Goal: Check status: Check status

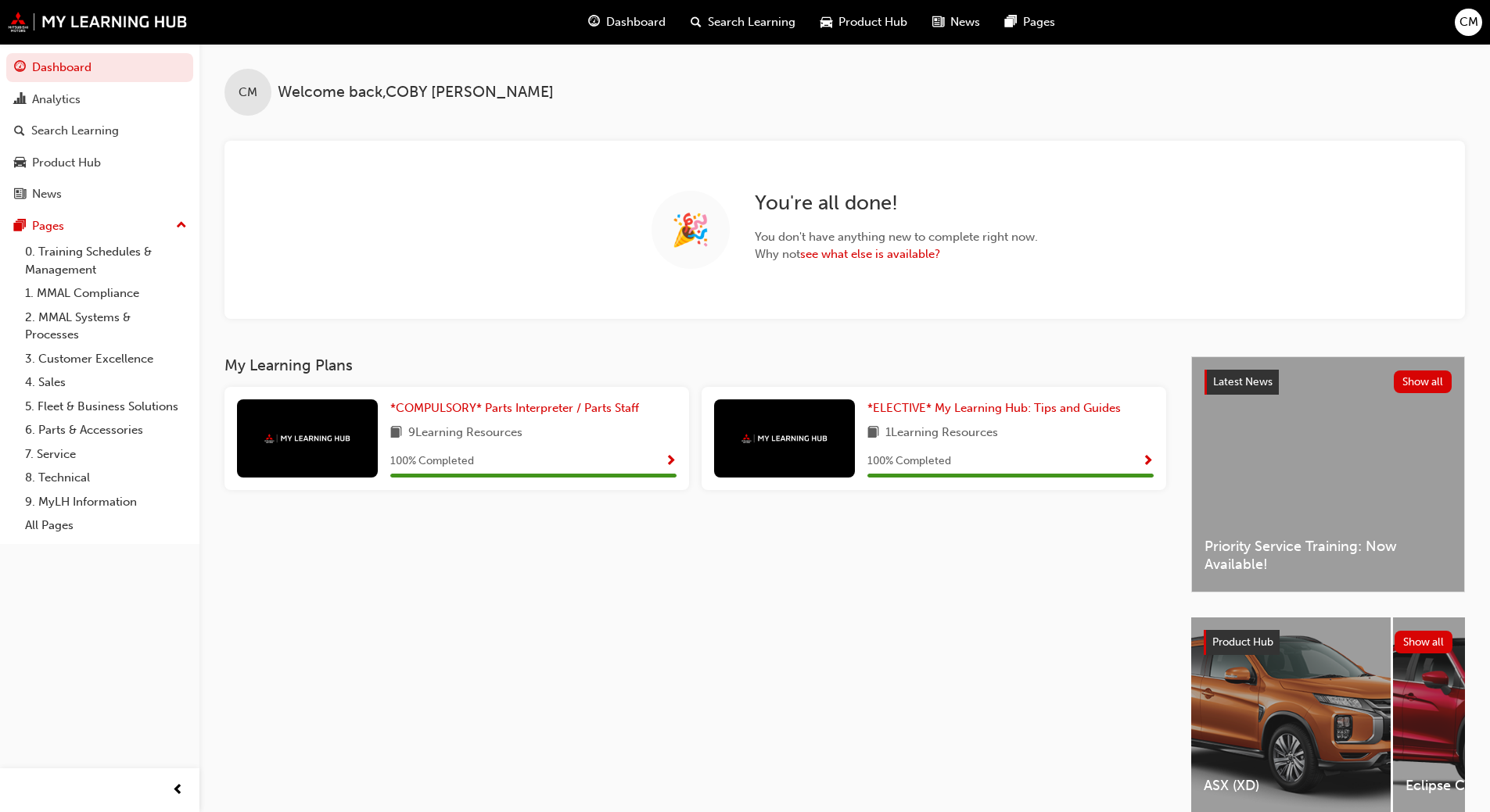
click at [324, 780] on div "My Learning Plans *COMPULSORY* Parts Interpreter / Parts Staff 9 Learning Resou…" at bounding box center [707, 599] width 967 height 484
click at [70, 423] on link "6. Parts & Accessories" at bounding box center [106, 430] width 174 height 25
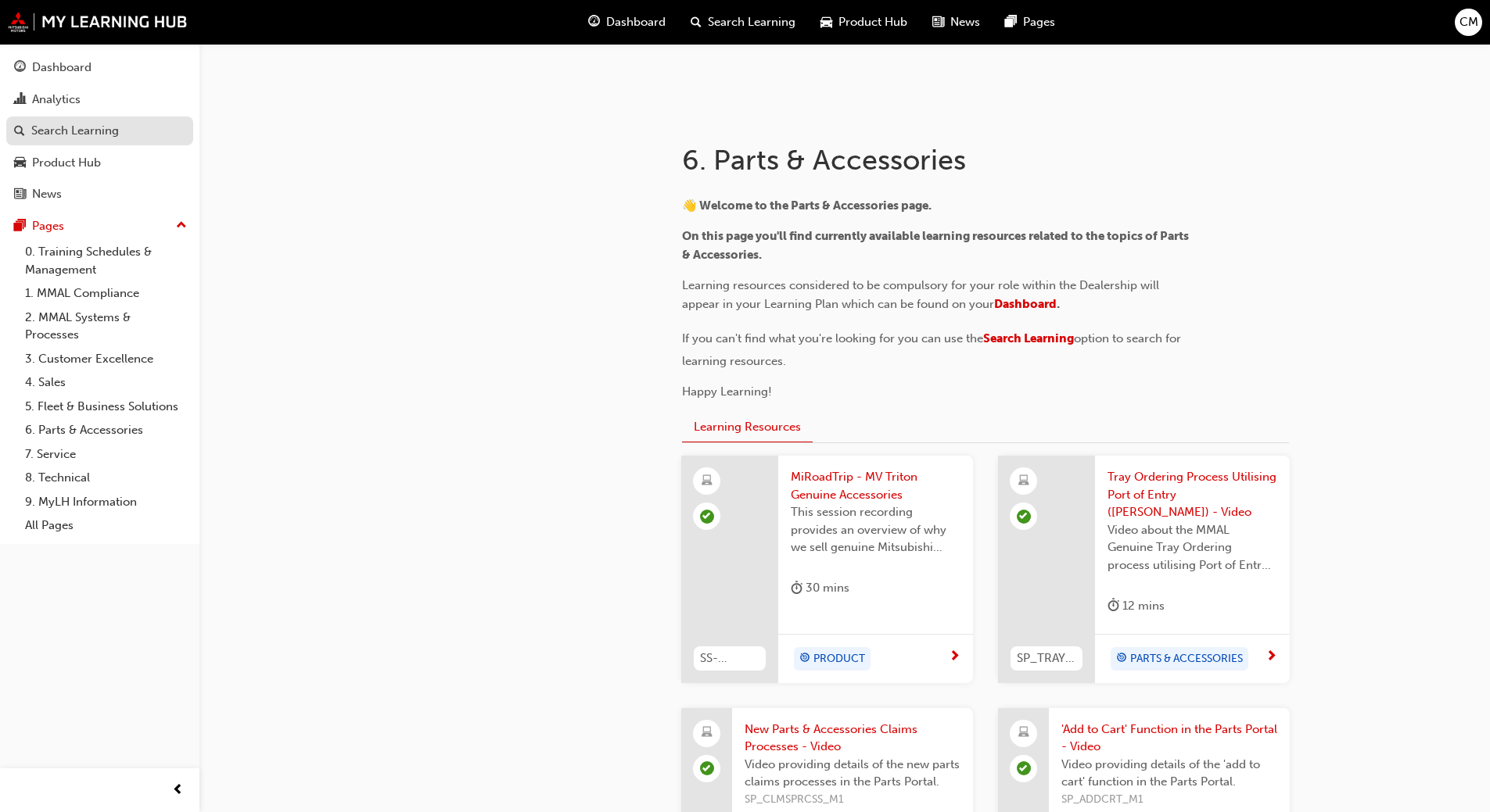
scroll to position [235, 0]
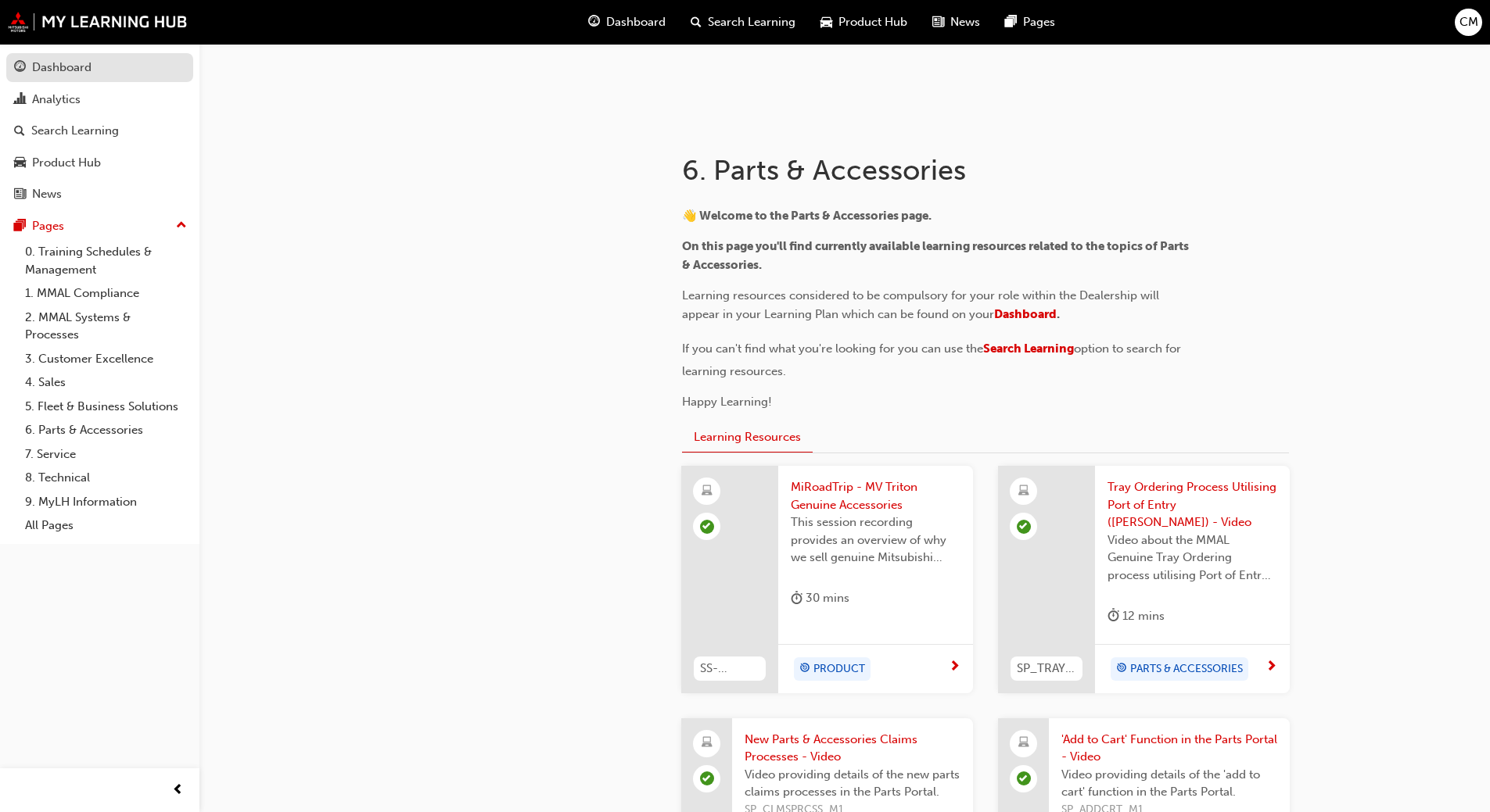
click at [47, 71] on div "Dashboard" at bounding box center [62, 67] width 59 height 18
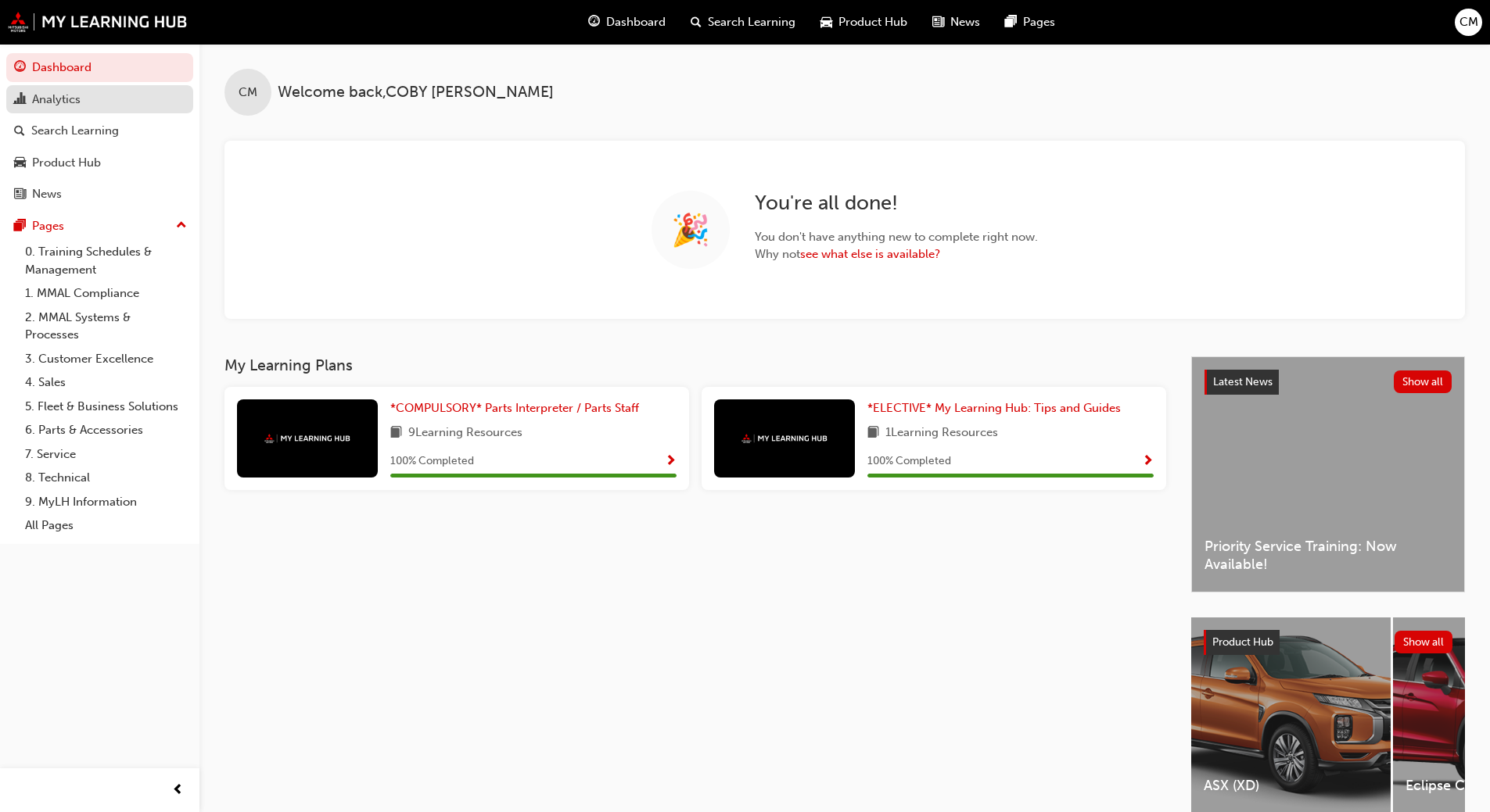
click at [76, 97] on div "Analytics" at bounding box center [56, 99] width 48 height 18
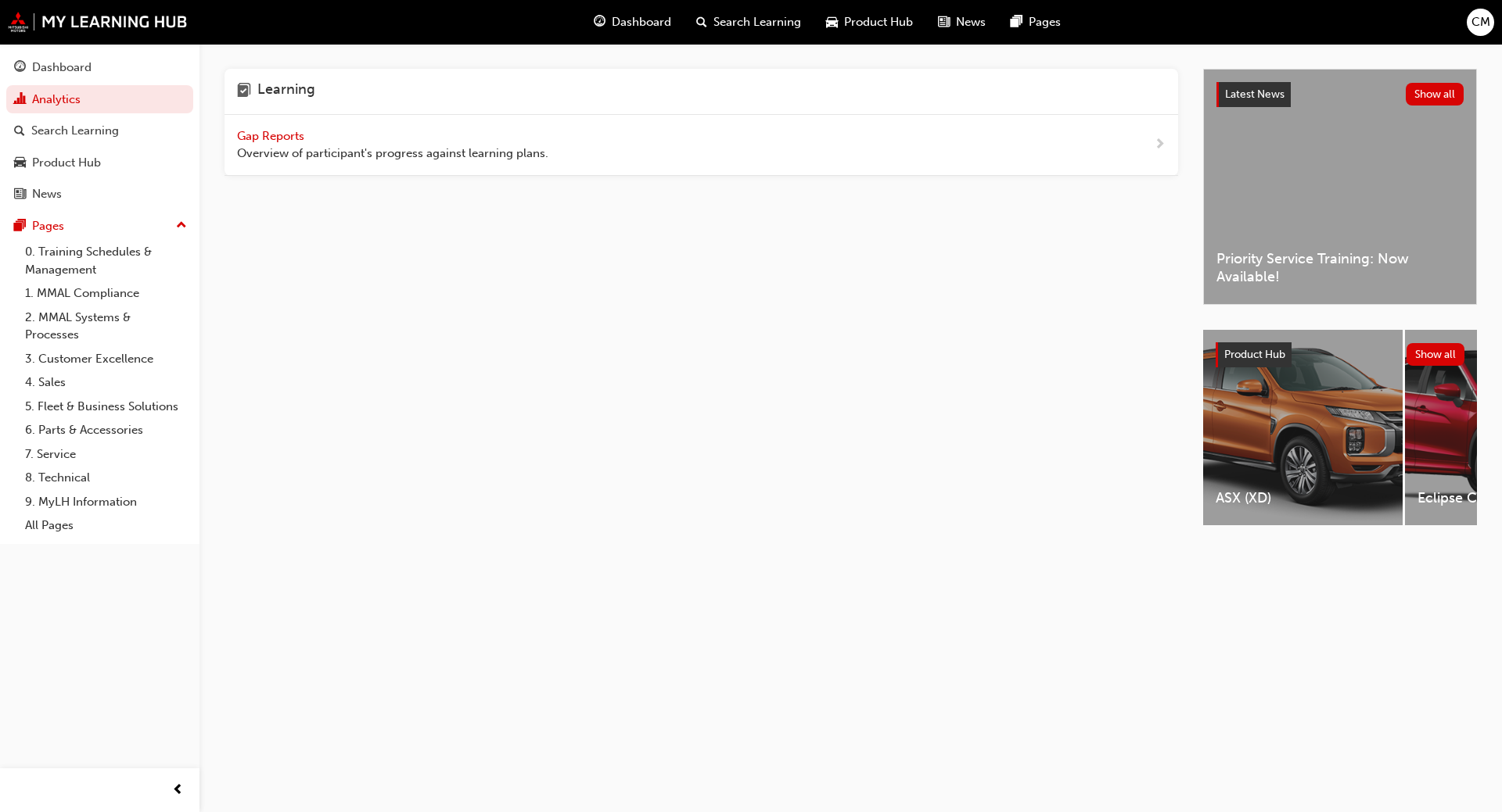
click at [291, 137] on span "Gap Reports" at bounding box center [272, 135] width 70 height 14
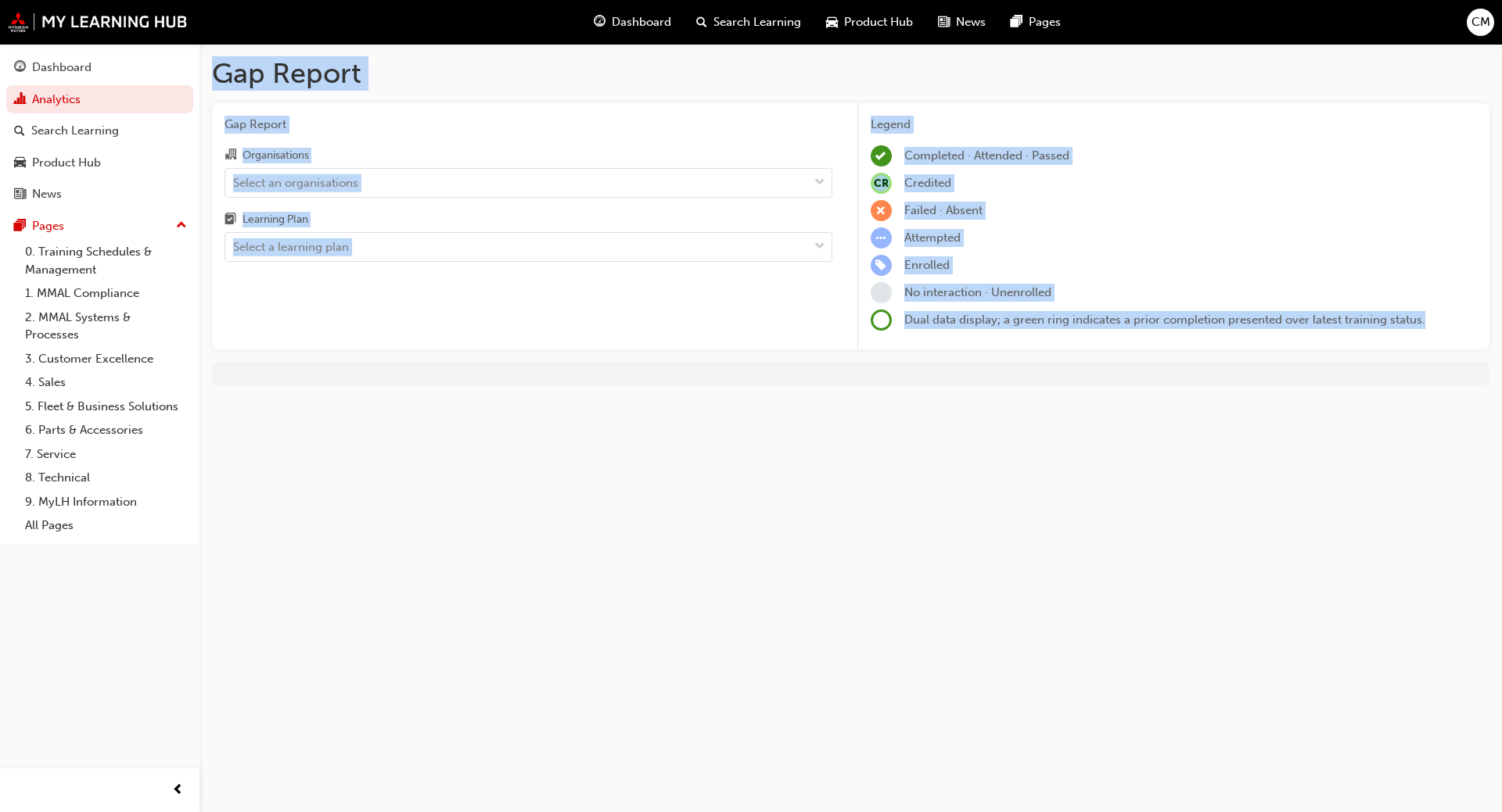
click at [520, 312] on div "Gap Report Organisations Select an organisations Learning Plan Select a learnin…" at bounding box center [528, 227] width 633 height 247
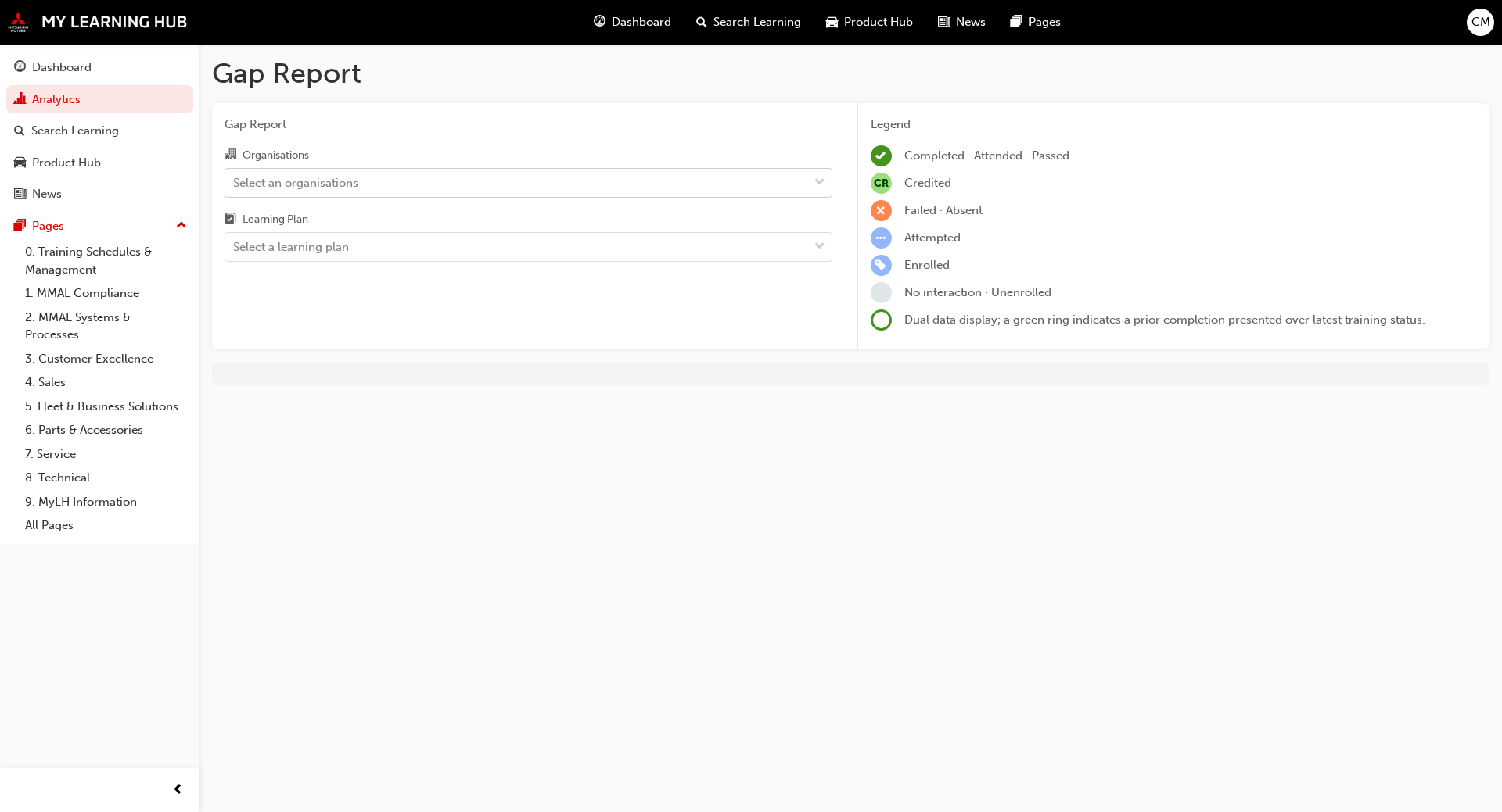
click at [488, 187] on div "Select an organisations" at bounding box center [517, 182] width 583 height 27
click at [235, 187] on input "Organisations Select an organisations" at bounding box center [234, 182] width 2 height 14
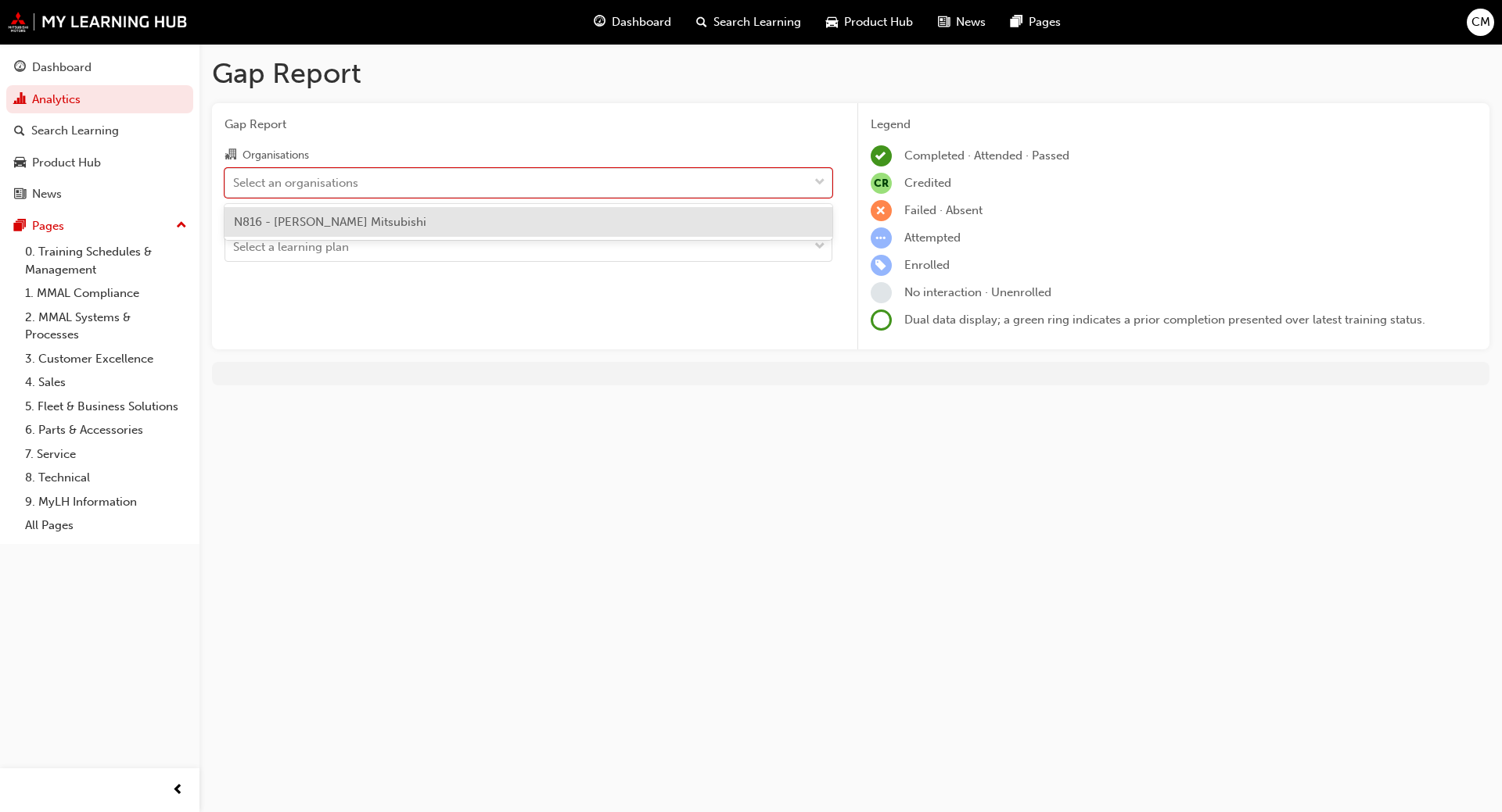
click at [421, 222] on div "N816 - [PERSON_NAME] Mitsubishi" at bounding box center [528, 223] width 607 height 30
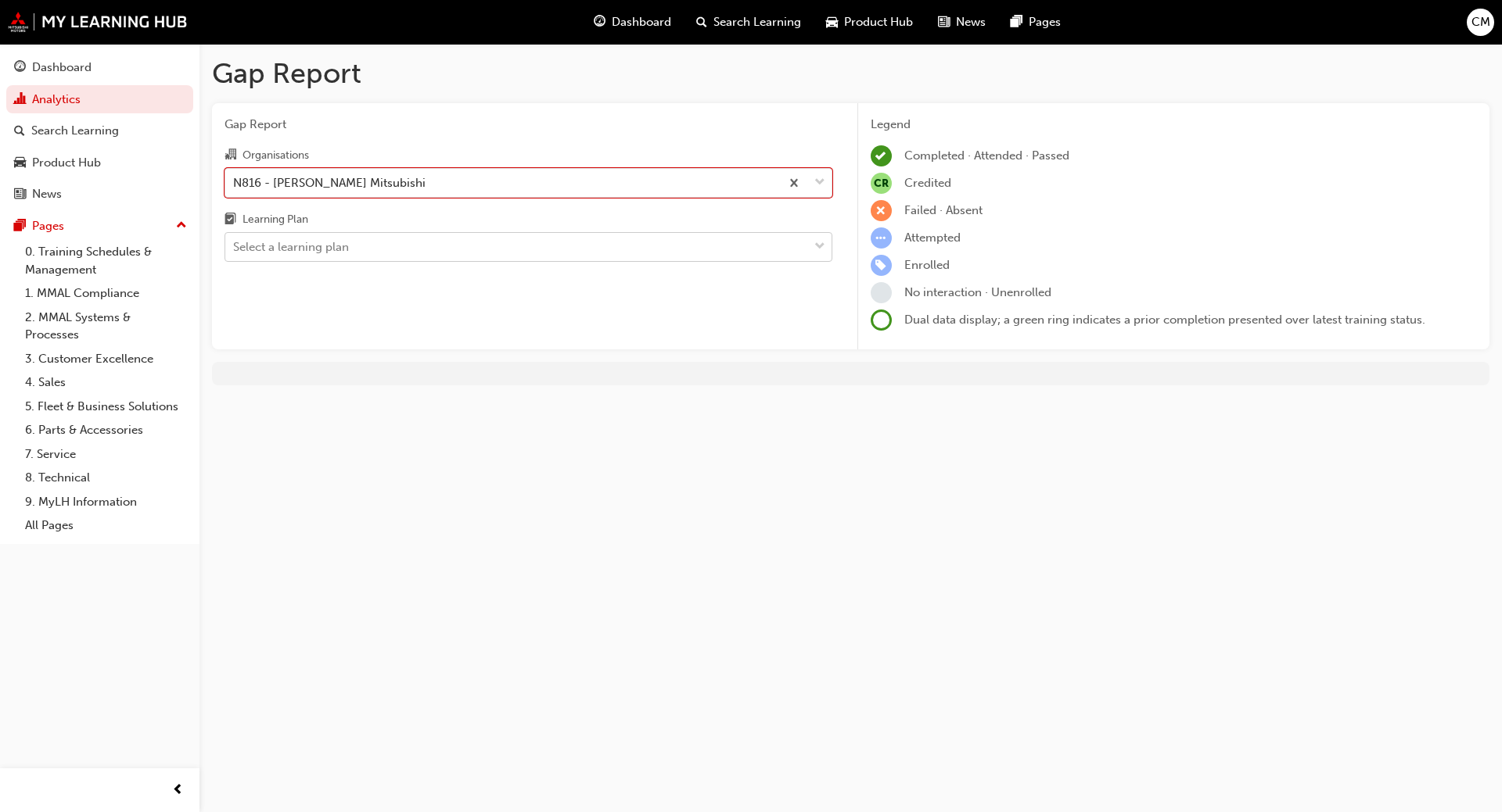
click at [413, 240] on div "Select a learning plan" at bounding box center [517, 247] width 583 height 27
click at [235, 240] on input "Learning Plan Select a learning plan" at bounding box center [234, 246] width 2 height 14
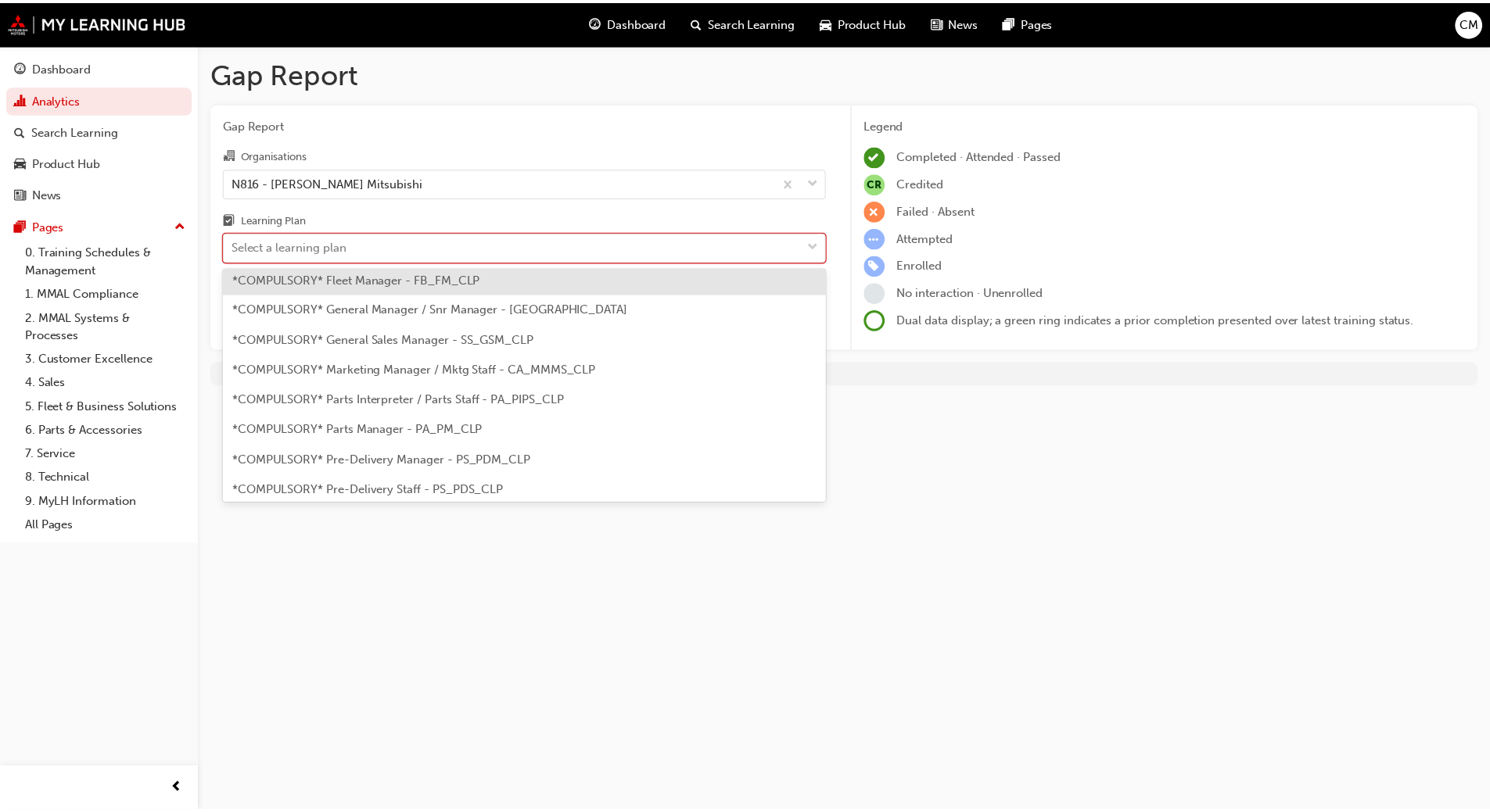
scroll to position [235, 0]
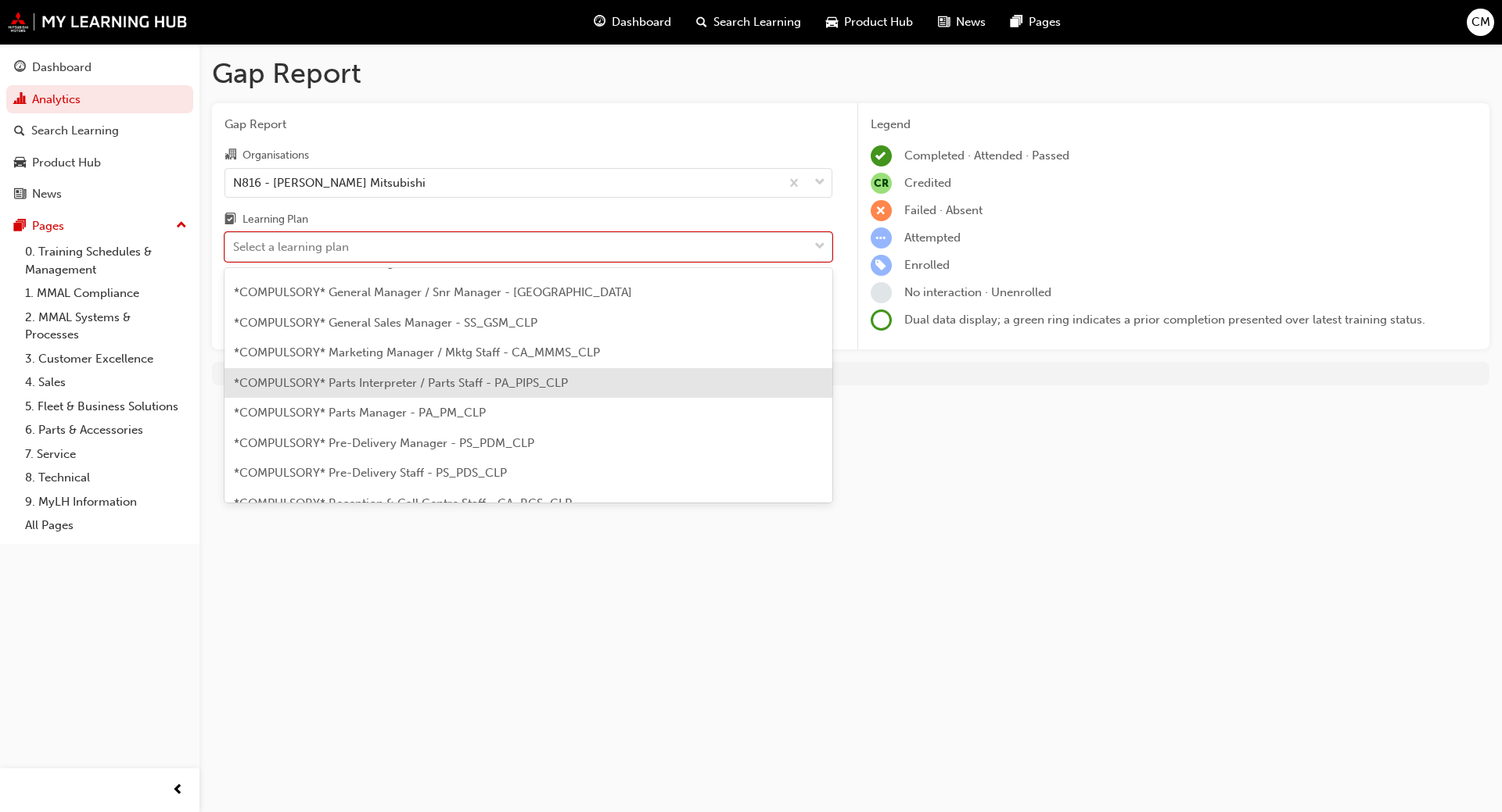
click at [386, 378] on span "*COMPULSORY* Parts Interpreter / Parts Staff - PA_PIPS_CLP" at bounding box center [401, 383] width 334 height 14
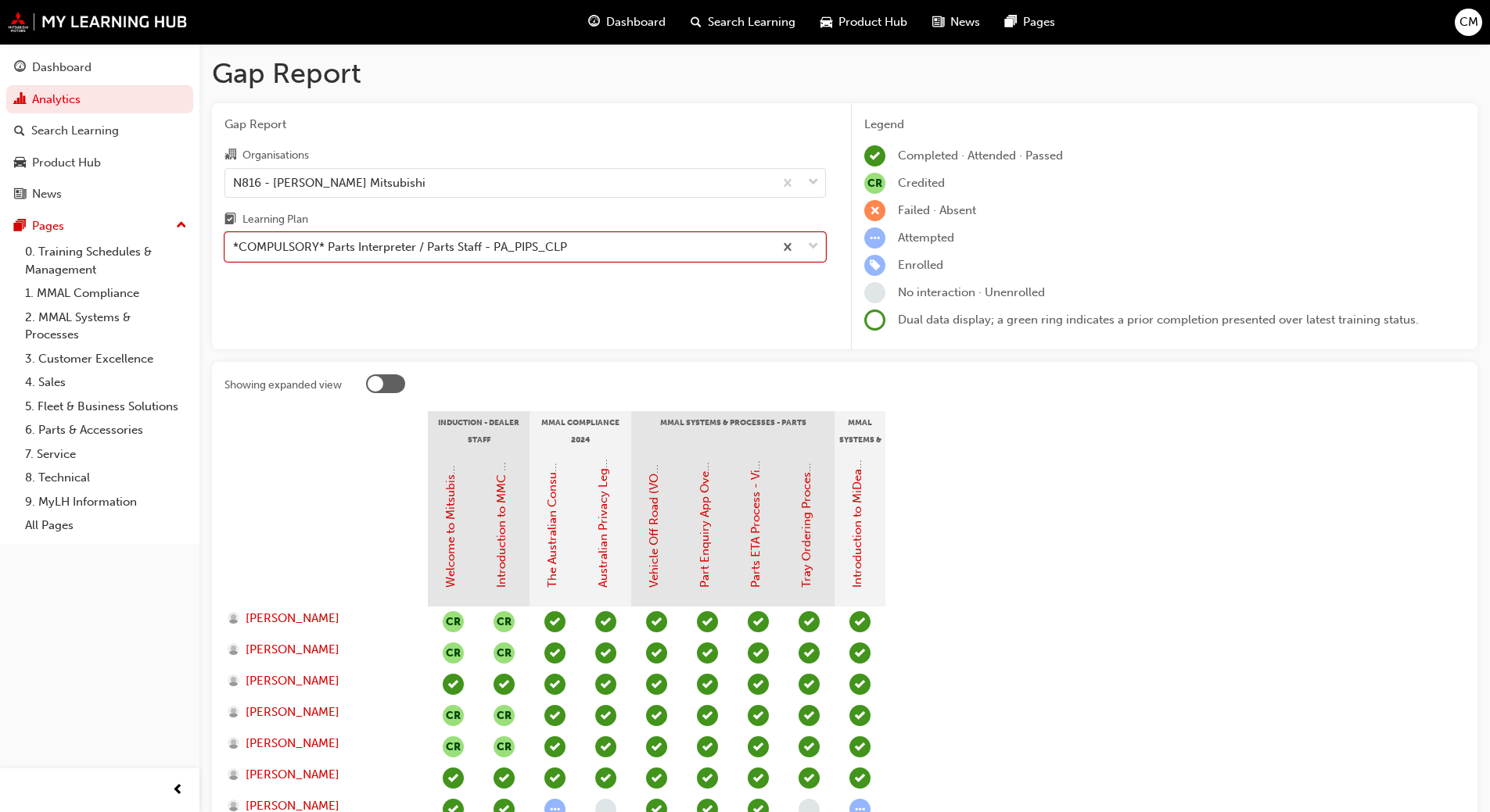
click at [548, 421] on div "MMAL Compliance 2024" at bounding box center [580, 431] width 102 height 39
click at [588, 423] on div "MMAL Compliance 2024" at bounding box center [580, 431] width 102 height 39
drag, startPoint x: 584, startPoint y: 441, endPoint x: 567, endPoint y: 441, distance: 17.0
click at [567, 441] on div "MMAL Compliance 2024" at bounding box center [580, 431] width 102 height 39
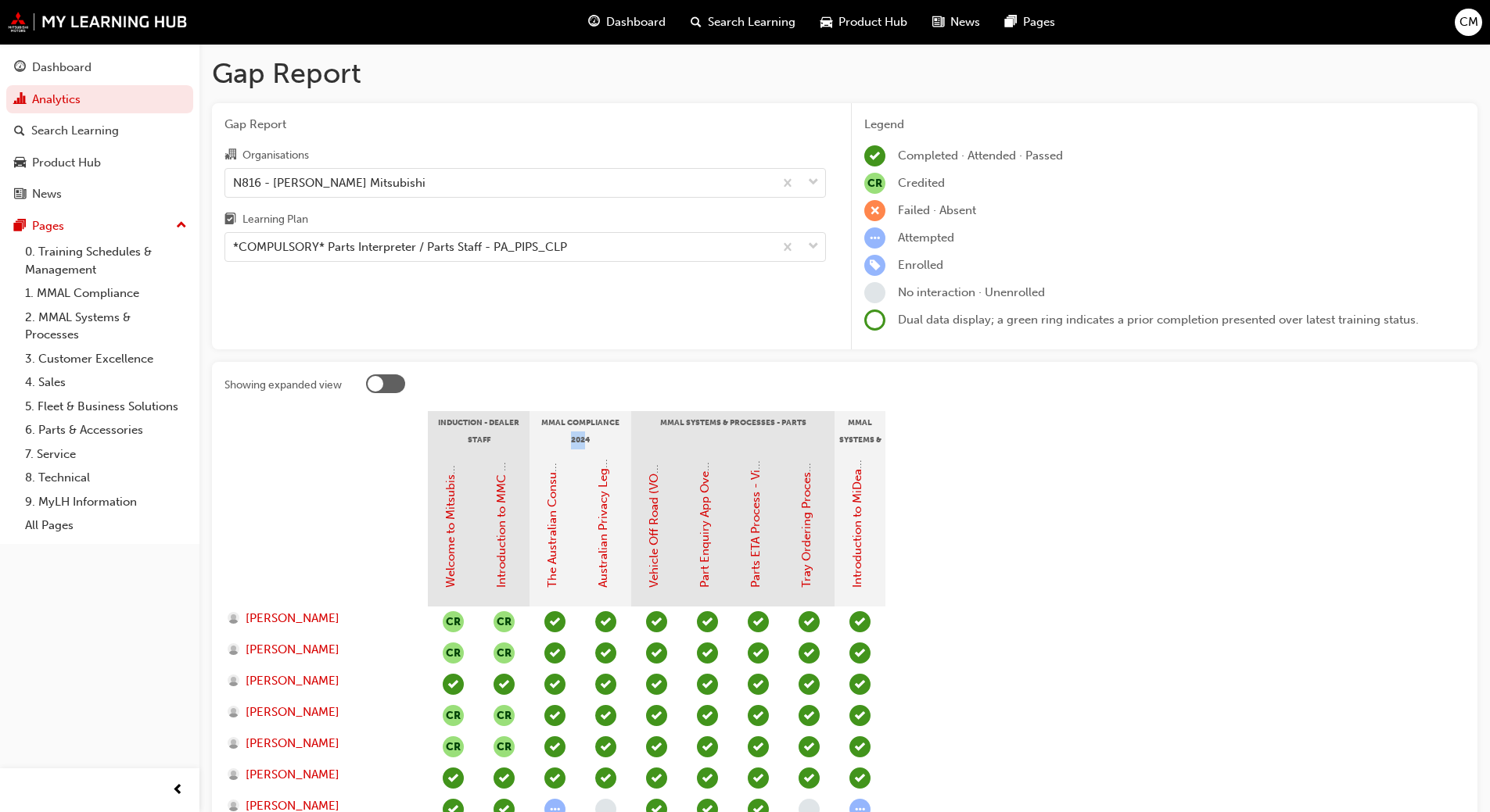
click at [578, 441] on div "MMAL Compliance 2024" at bounding box center [580, 431] width 102 height 39
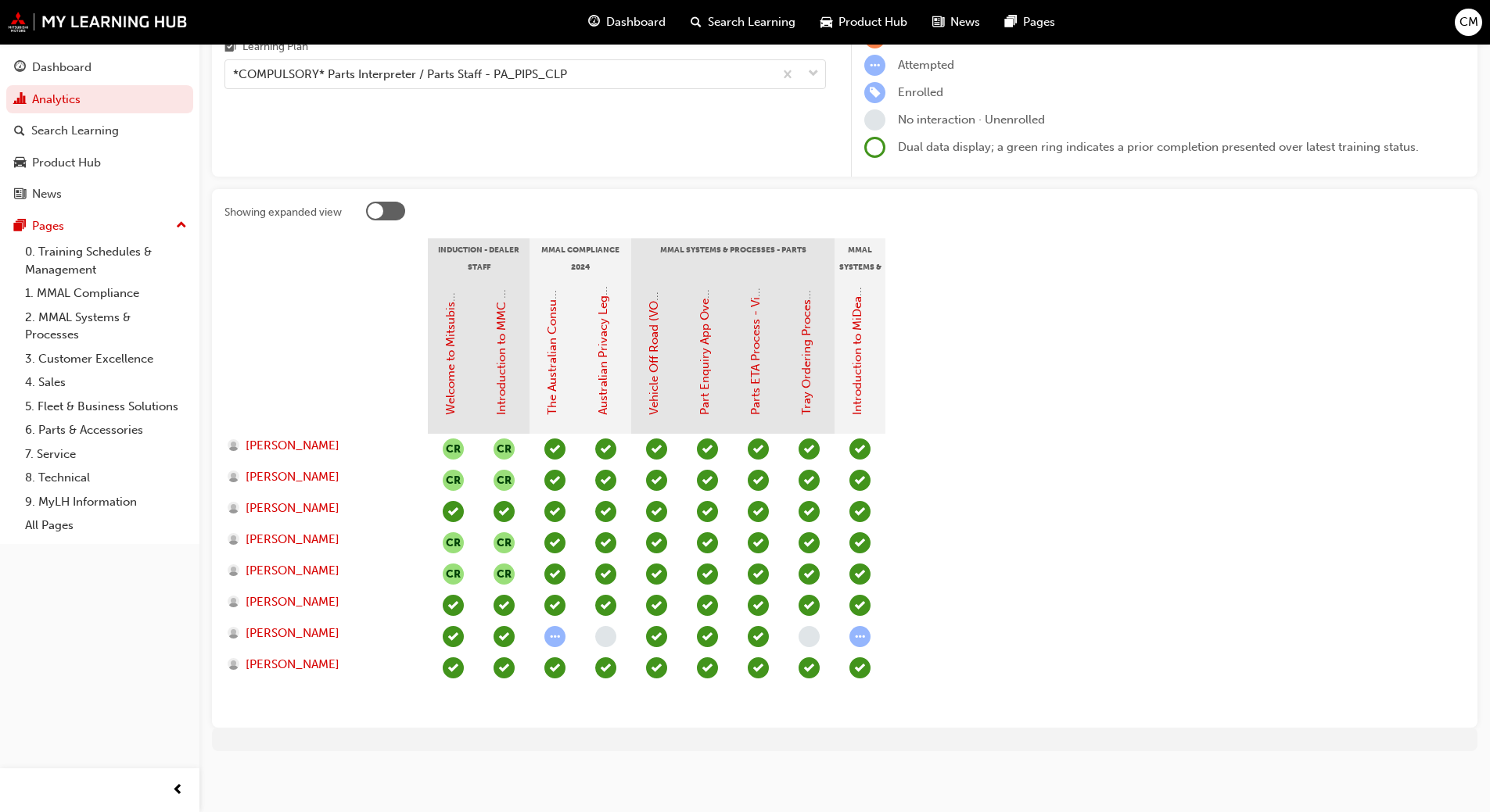
scroll to position [176, 0]
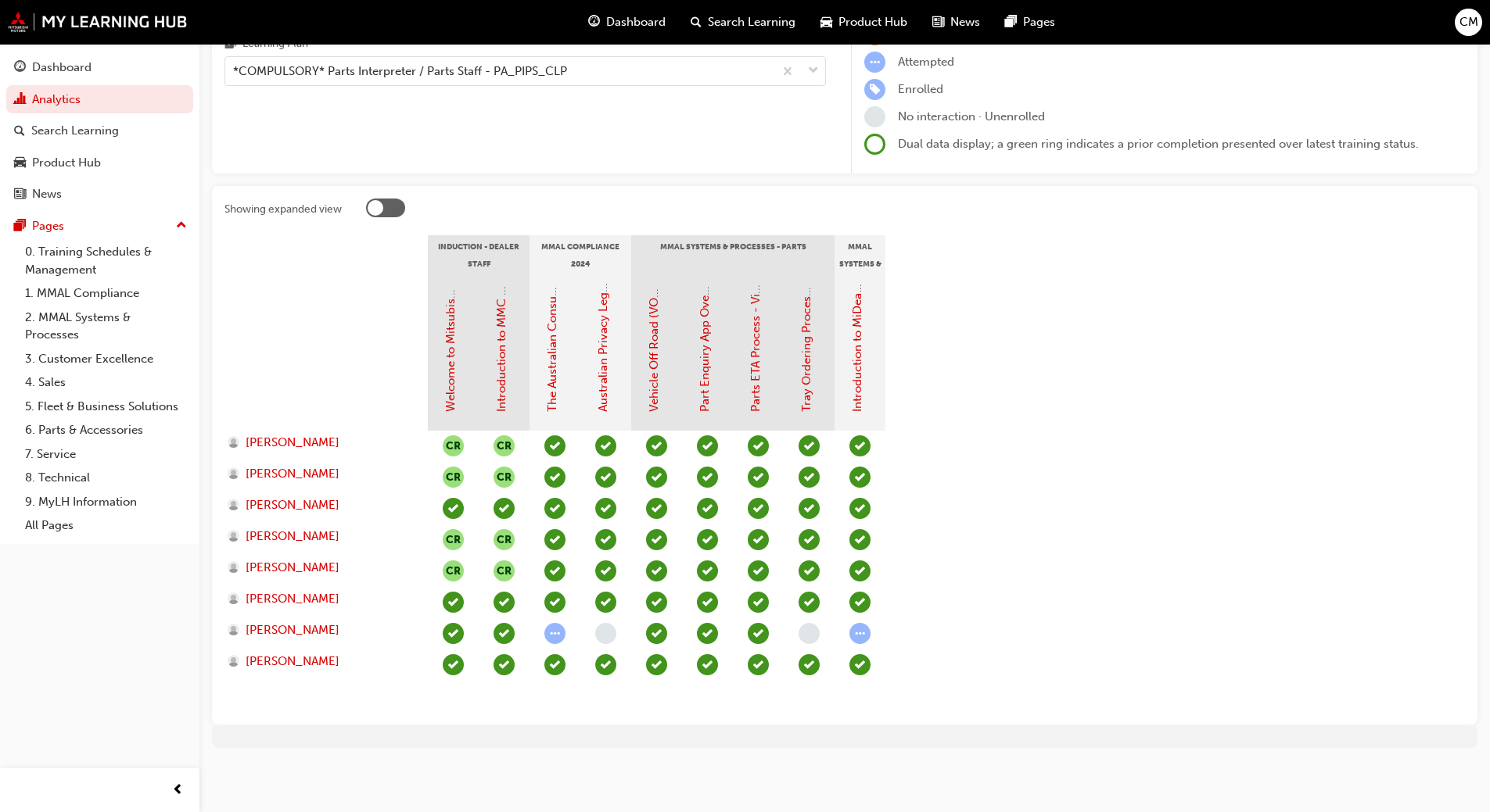
drag, startPoint x: 565, startPoint y: 384, endPoint x: 579, endPoint y: 409, distance: 28.7
click at [579, 409] on div "The Australian Consumer Law (MMAL Compliance - 2024)" at bounding box center [555, 352] width 51 height 157
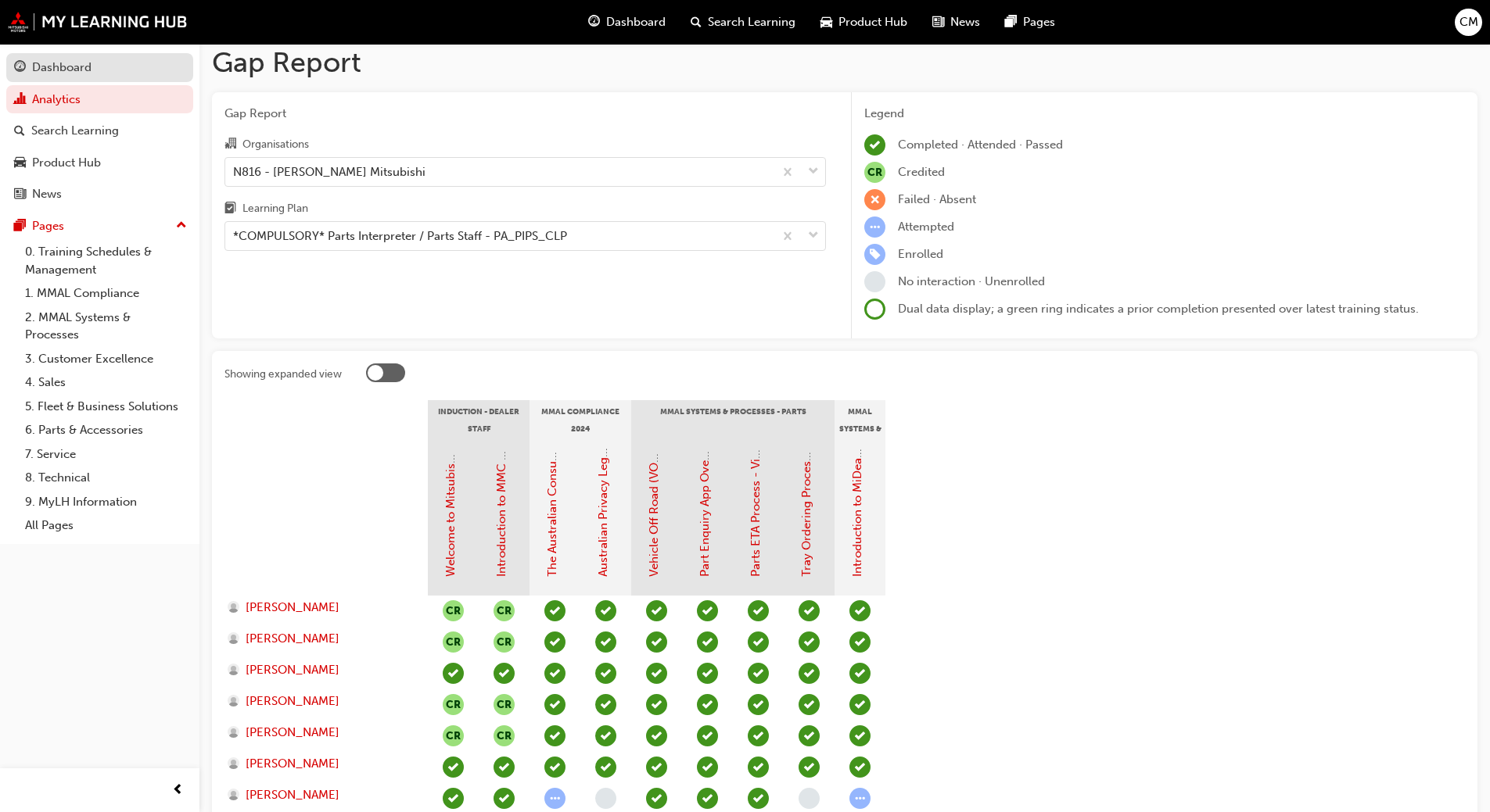
scroll to position [0, 0]
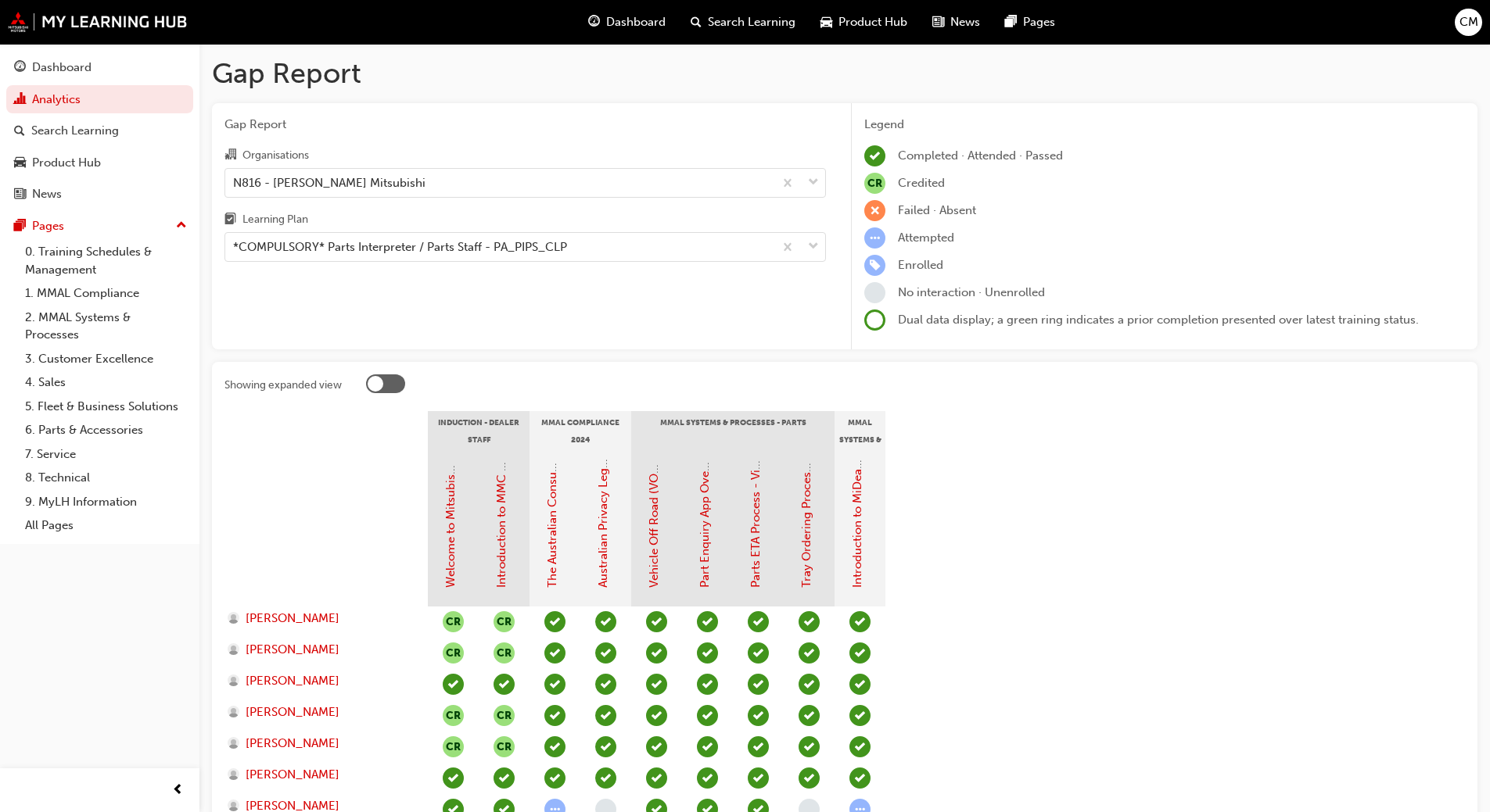
click at [231, 73] on h1 "Gap Report" at bounding box center [845, 73] width 1266 height 35
drag, startPoint x: 235, startPoint y: 73, endPoint x: 265, endPoint y: 76, distance: 30.1
click at [265, 76] on h1 "Gap Report" at bounding box center [845, 73] width 1266 height 35
click at [252, 76] on h1 "Gap Report" at bounding box center [845, 73] width 1266 height 35
click at [357, 186] on div "N816 - [PERSON_NAME] Mitsubishi" at bounding box center [329, 182] width 192 height 18
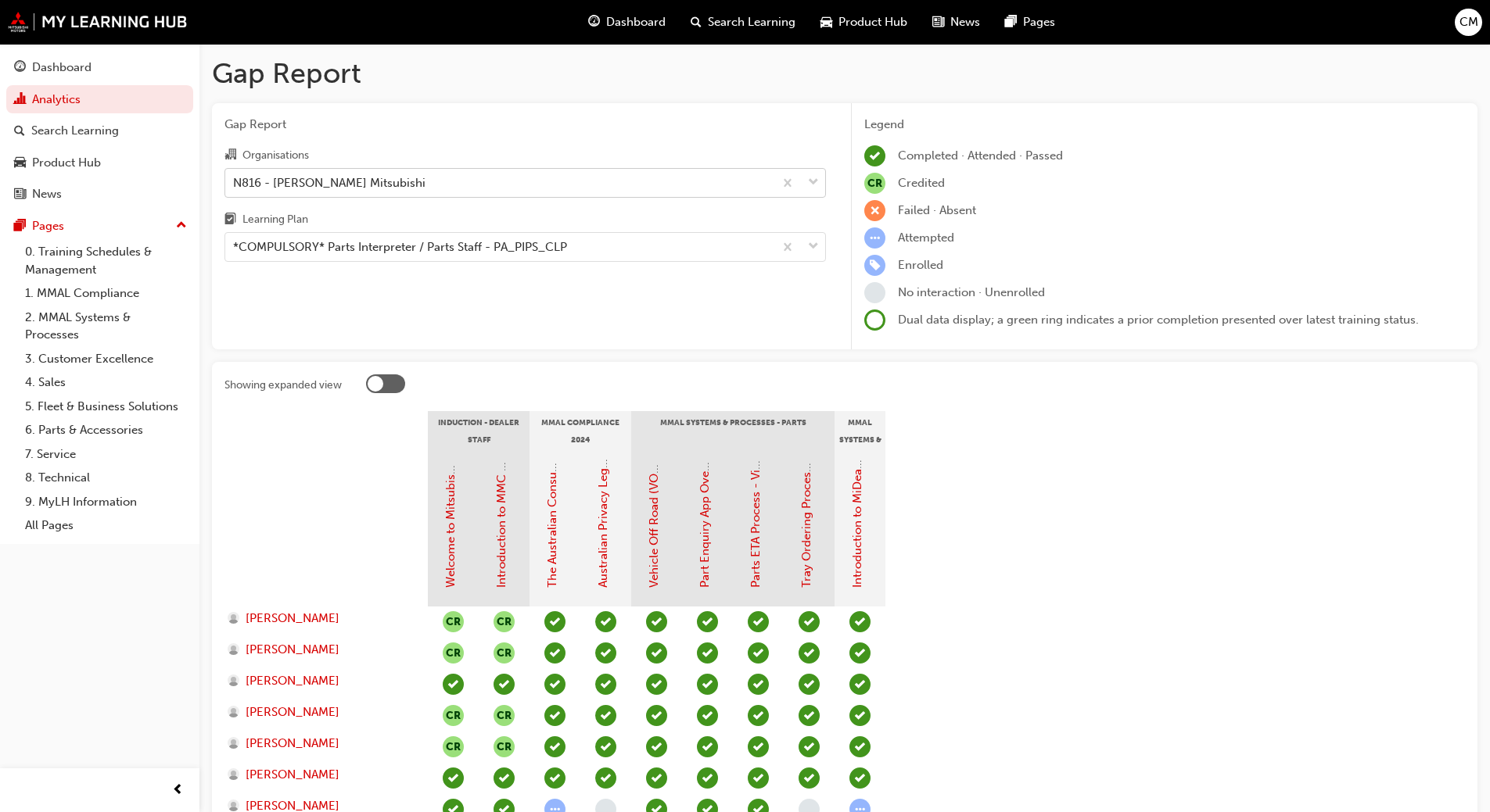
click at [235, 186] on input "Organisations N816 - [PERSON_NAME] Mitsubishi" at bounding box center [234, 182] width 2 height 14
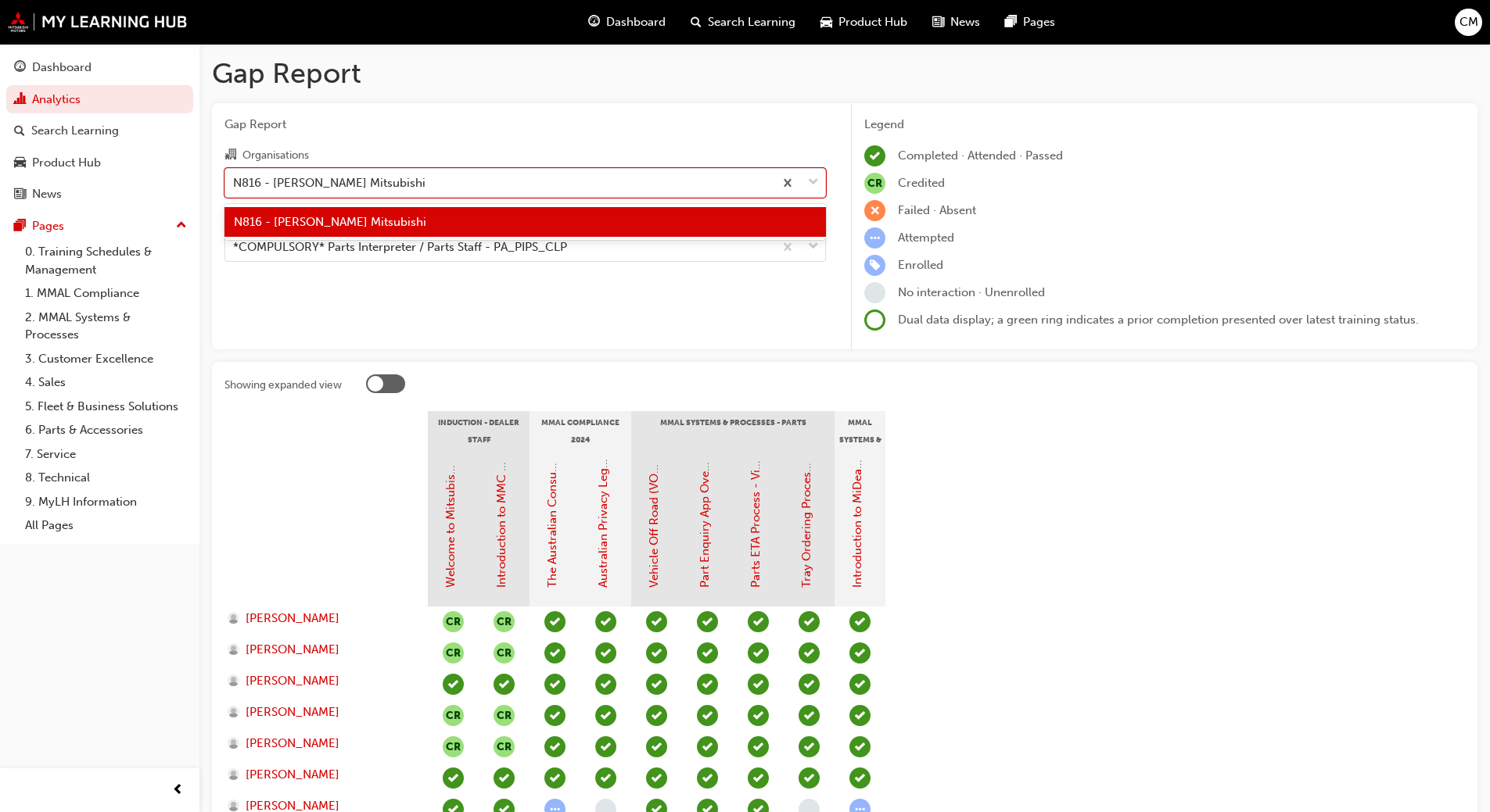
click at [347, 224] on span "N816 - [PERSON_NAME] Mitsubishi" at bounding box center [330, 222] width 192 height 14
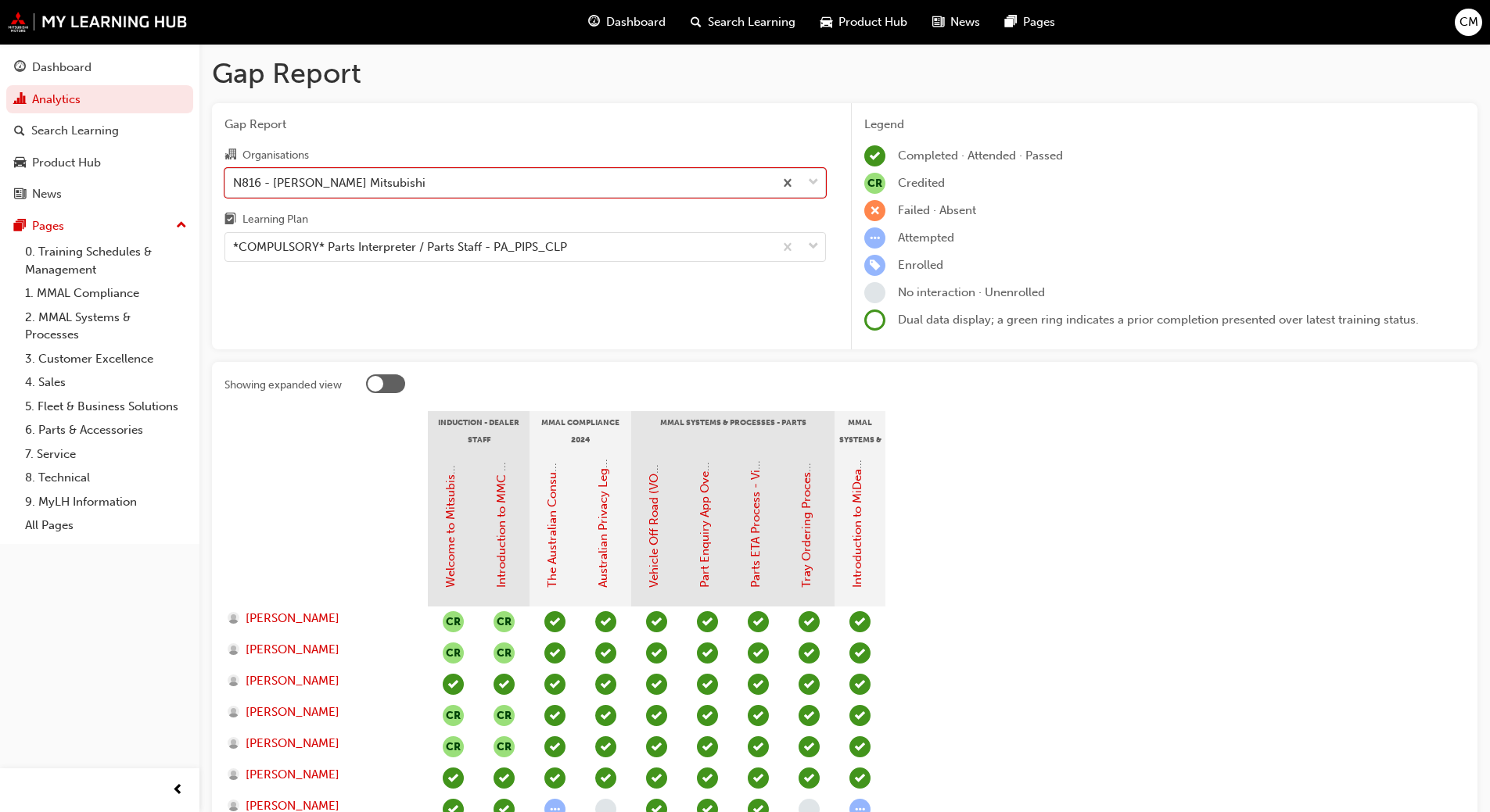
click at [387, 386] on div at bounding box center [385, 384] width 39 height 19
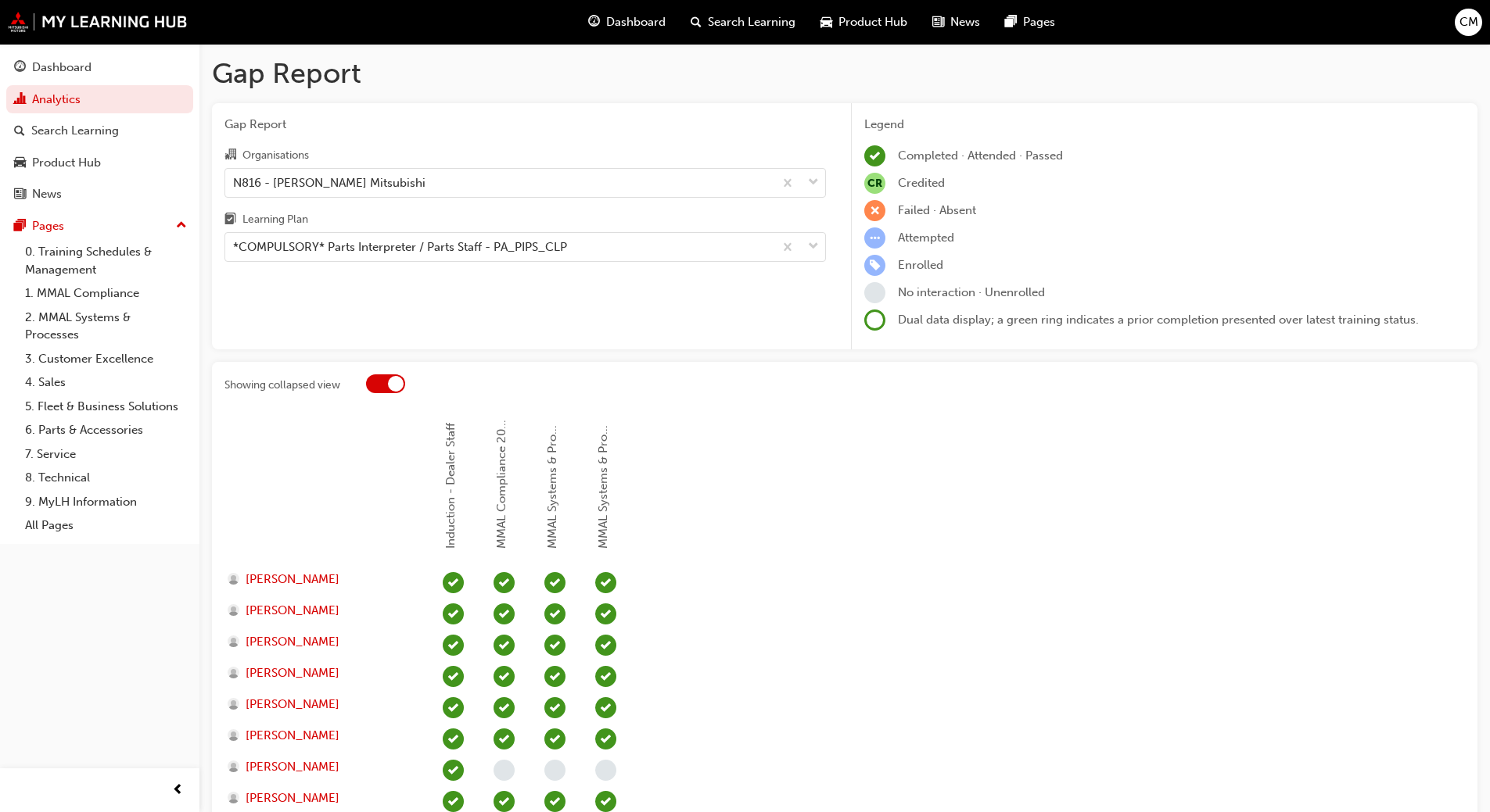
click at [387, 386] on div at bounding box center [385, 384] width 39 height 19
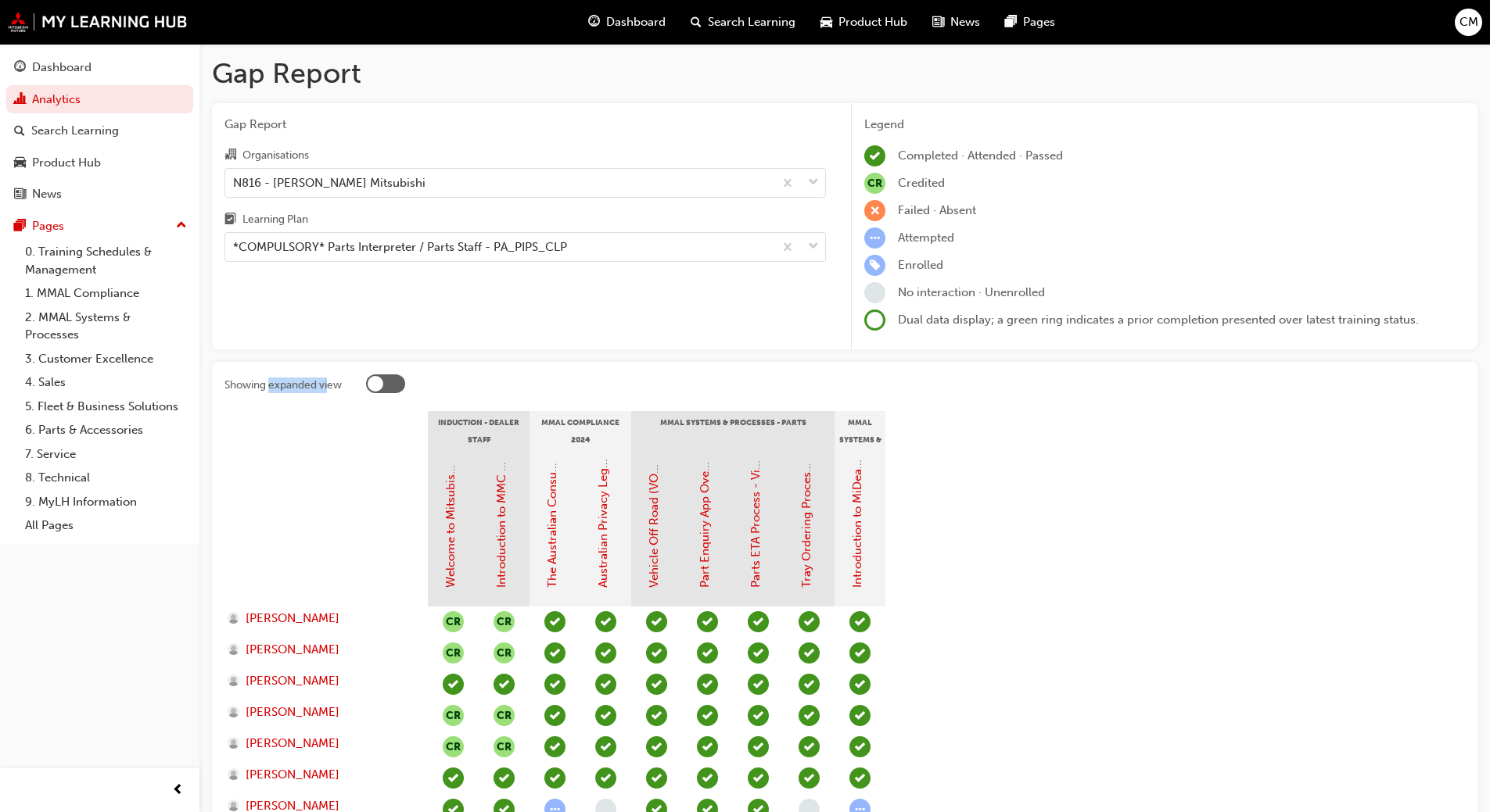
drag, startPoint x: 331, startPoint y: 382, endPoint x: 270, endPoint y: 383, distance: 61.0
click at [270, 383] on div "Showing expanded view" at bounding box center [283, 385] width 117 height 15
click at [254, 388] on div "Showing expanded view" at bounding box center [283, 385] width 117 height 15
drag, startPoint x: 252, startPoint y: 393, endPoint x: 322, endPoint y: 385, distance: 70.5
click at [322, 385] on div "Showing expanded view" at bounding box center [289, 386] width 129 height 25
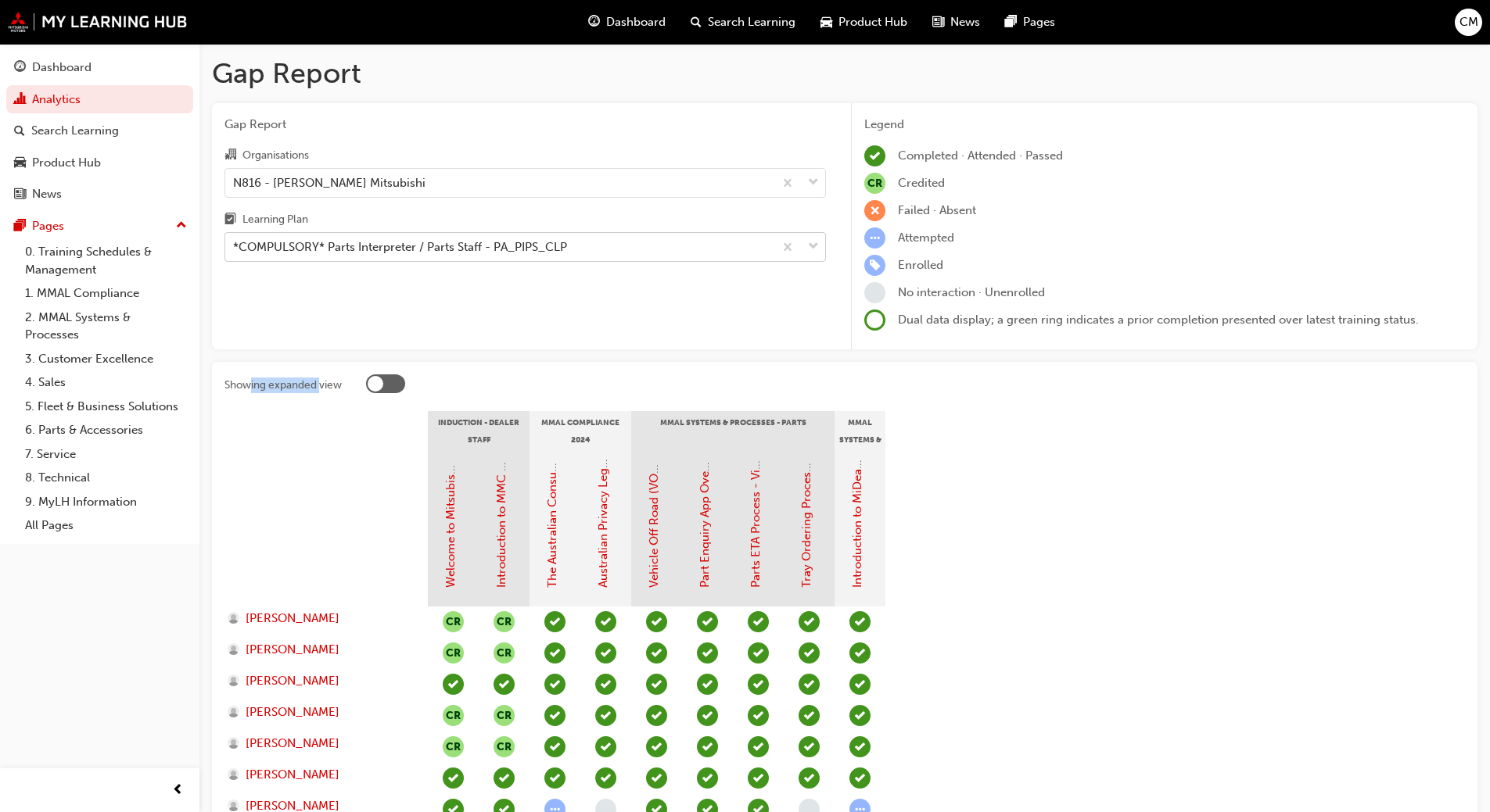
click at [518, 257] on div "*COMPULSORY* Parts Interpreter / Parts Staff - PA_PIPS_CLP" at bounding box center [499, 247] width 548 height 27
click at [235, 253] on input "Learning Plan *COMPULSORY* Parts Interpreter / Parts Staff - PA_PIPS_CLP" at bounding box center [234, 246] width 2 height 14
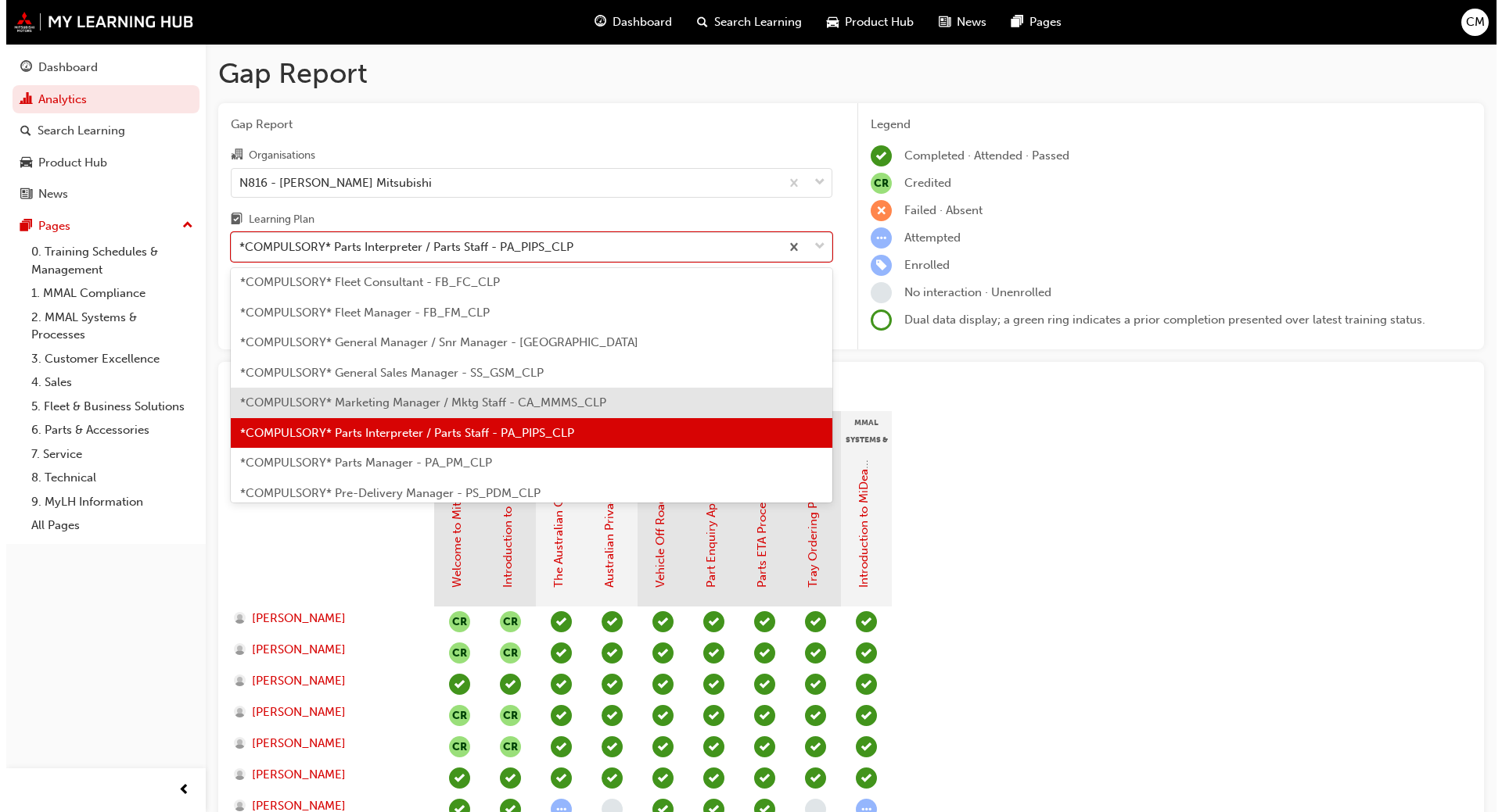
scroll to position [219, 0]
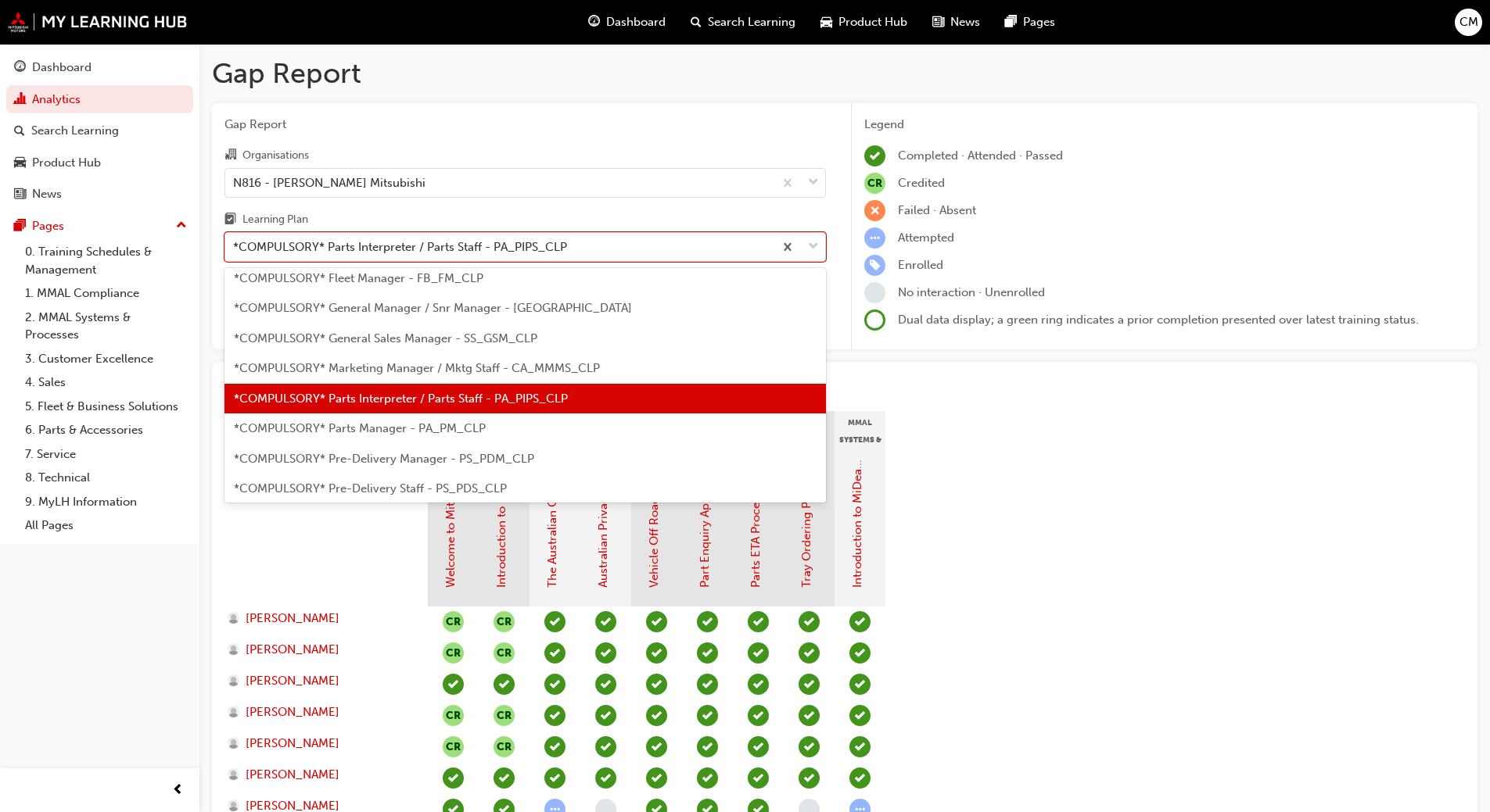
click at [386, 430] on span "*COMPULSORY* Parts Manager - PA_PM_CLP" at bounding box center [359, 428] width 252 height 14
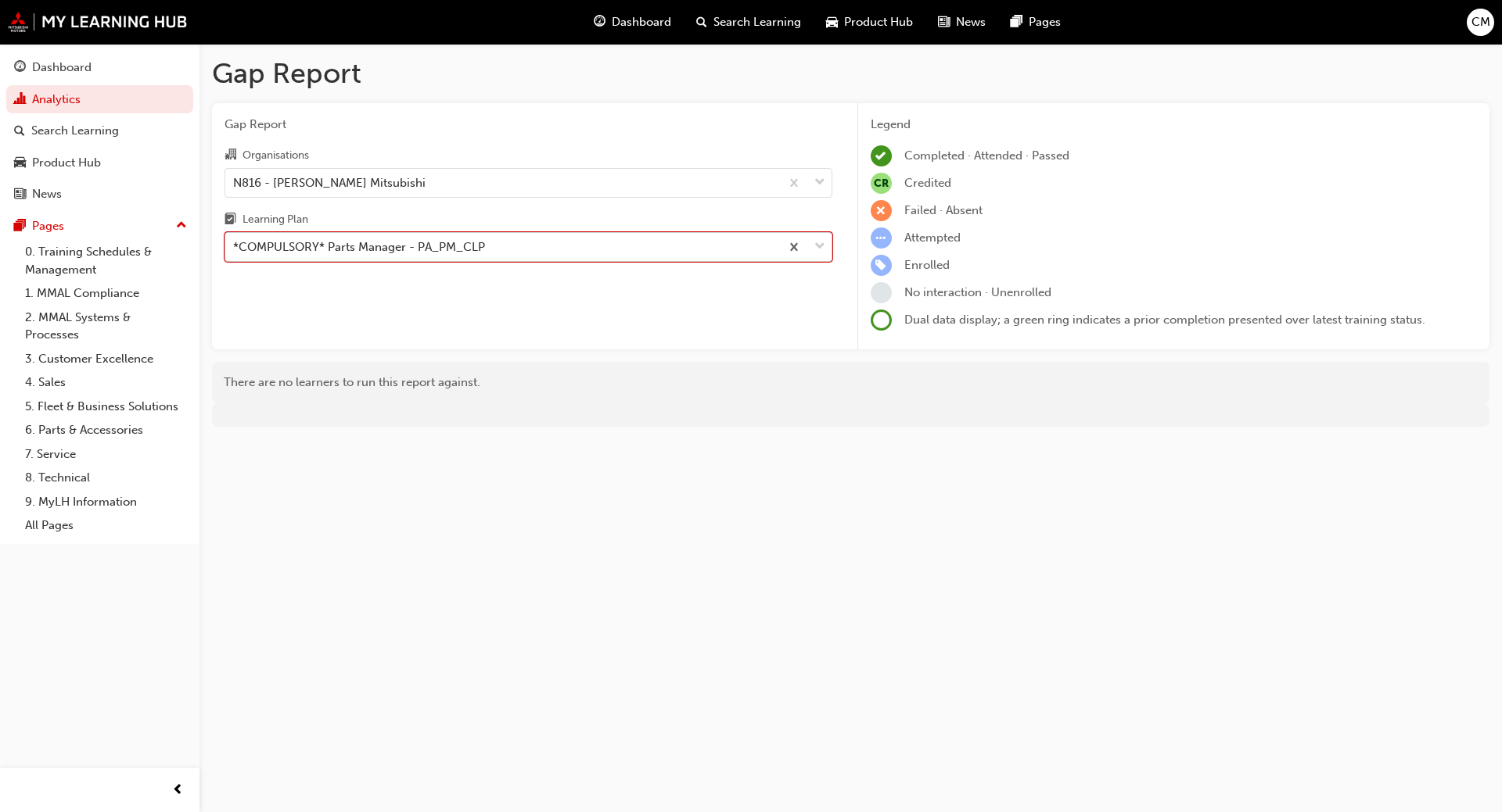
click at [476, 243] on div "*COMPULSORY* Parts Manager - PA_PM_CLP" at bounding box center [358, 247] width 252 height 18
click at [235, 243] on input "Learning Plan option *COMPULSORY* Parts Manager - PA_PM_CLP, selected. 0 result…" at bounding box center [234, 246] width 2 height 14
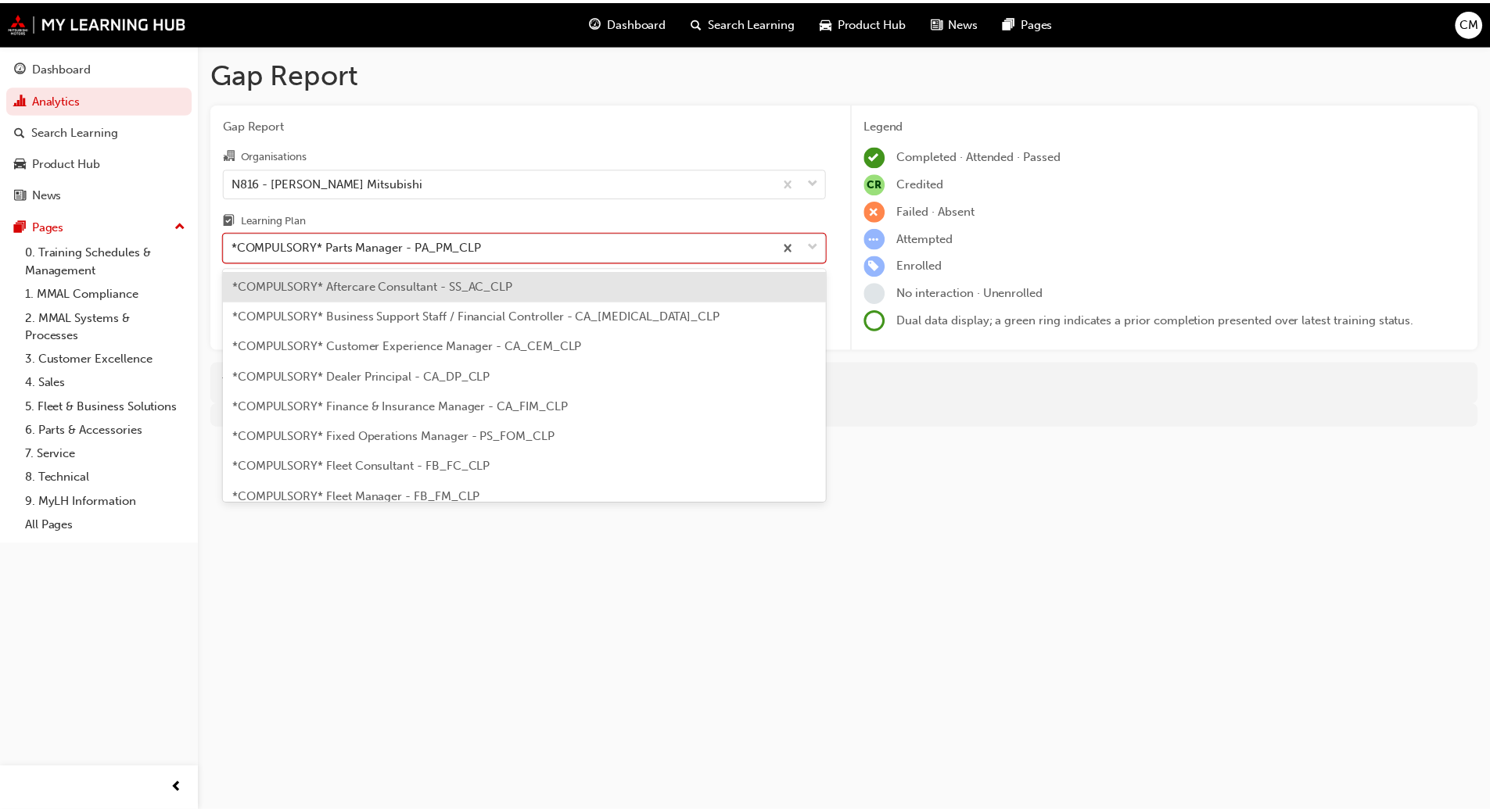
scroll to position [170, 0]
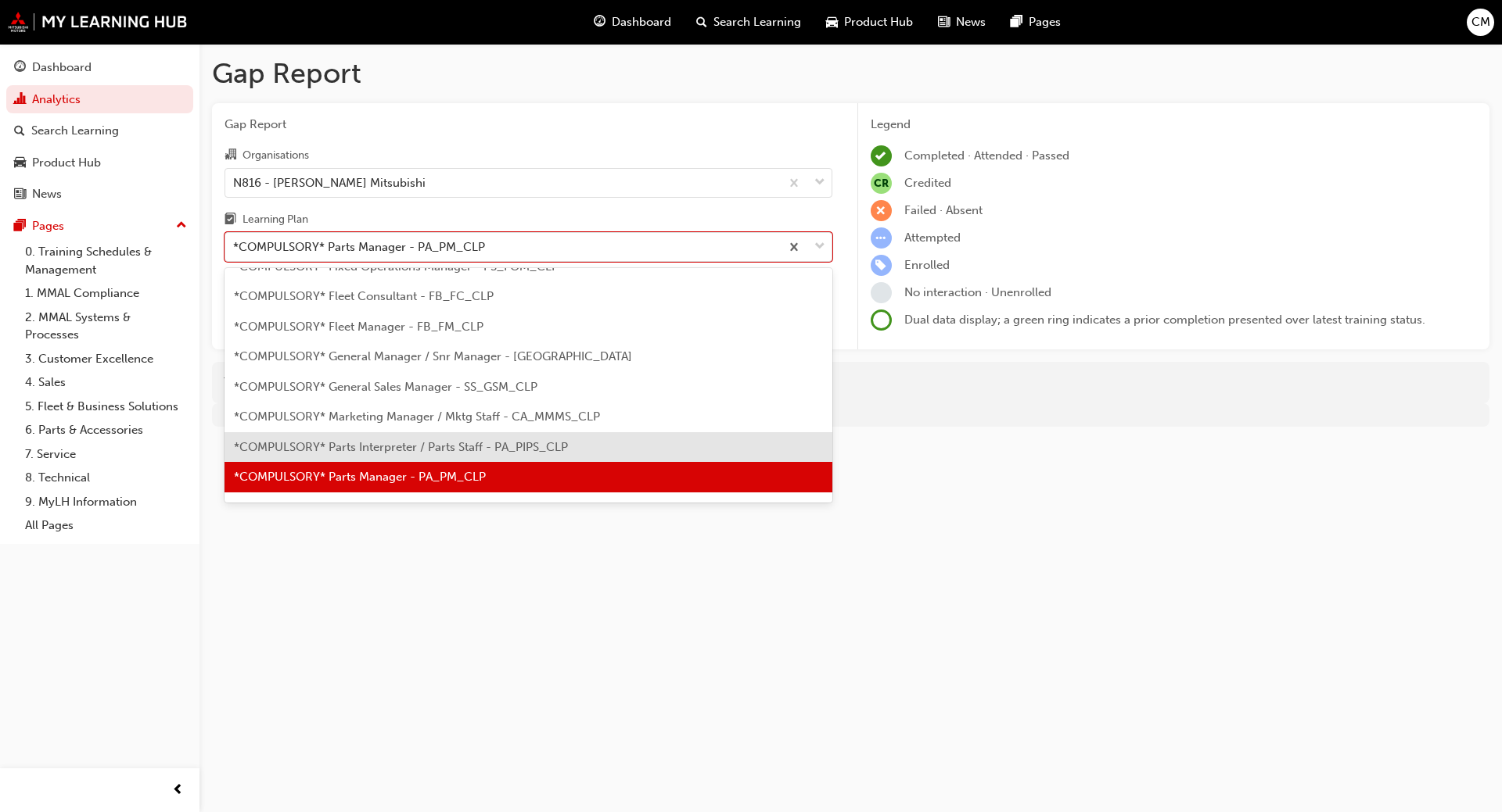
click at [343, 449] on span "*COMPULSORY* Parts Interpreter / Parts Staff - PA_PIPS_CLP" at bounding box center [401, 447] width 334 height 14
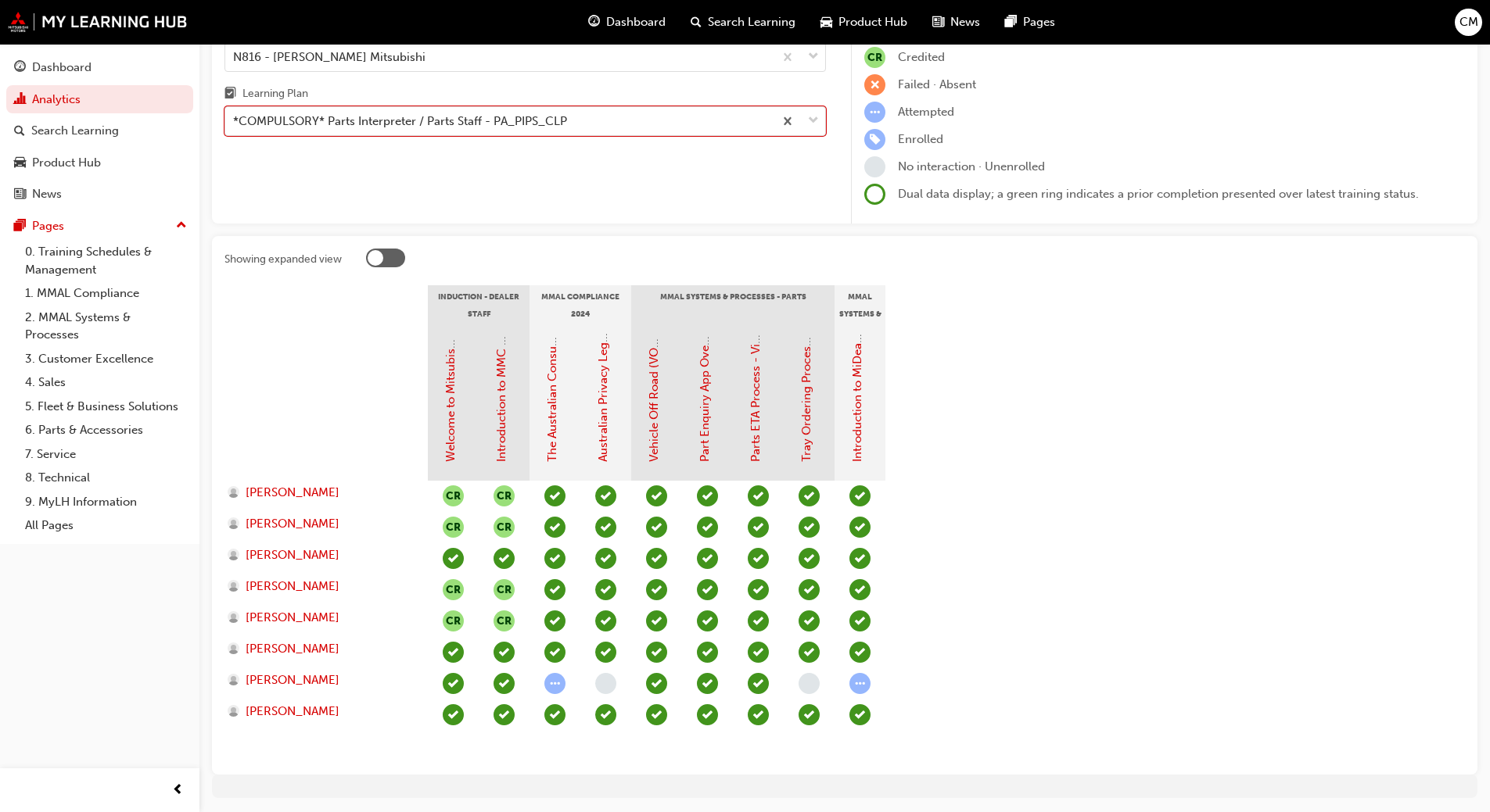
scroll to position [176, 0]
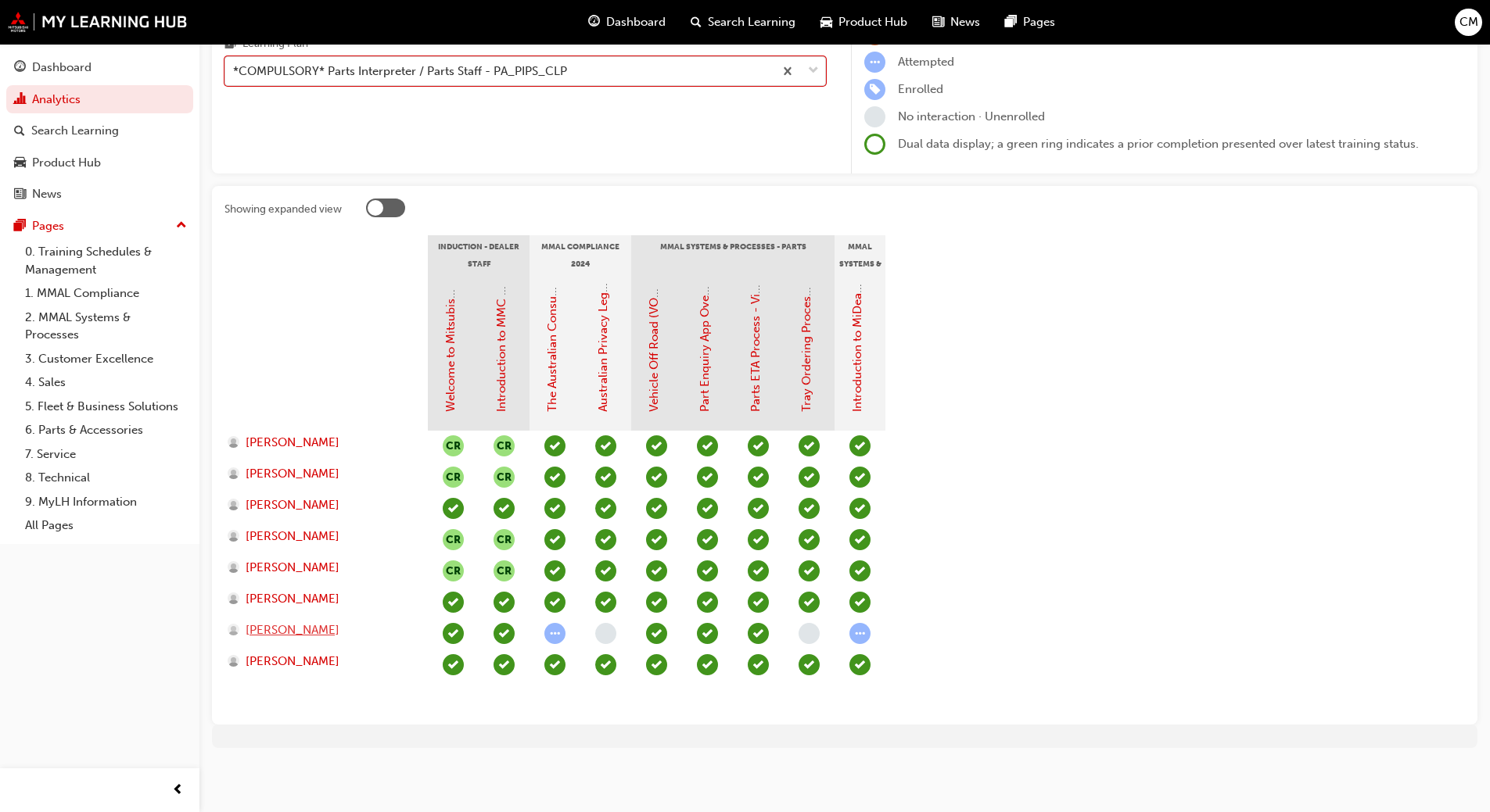
click at [293, 632] on span "[PERSON_NAME]" at bounding box center [292, 630] width 94 height 18
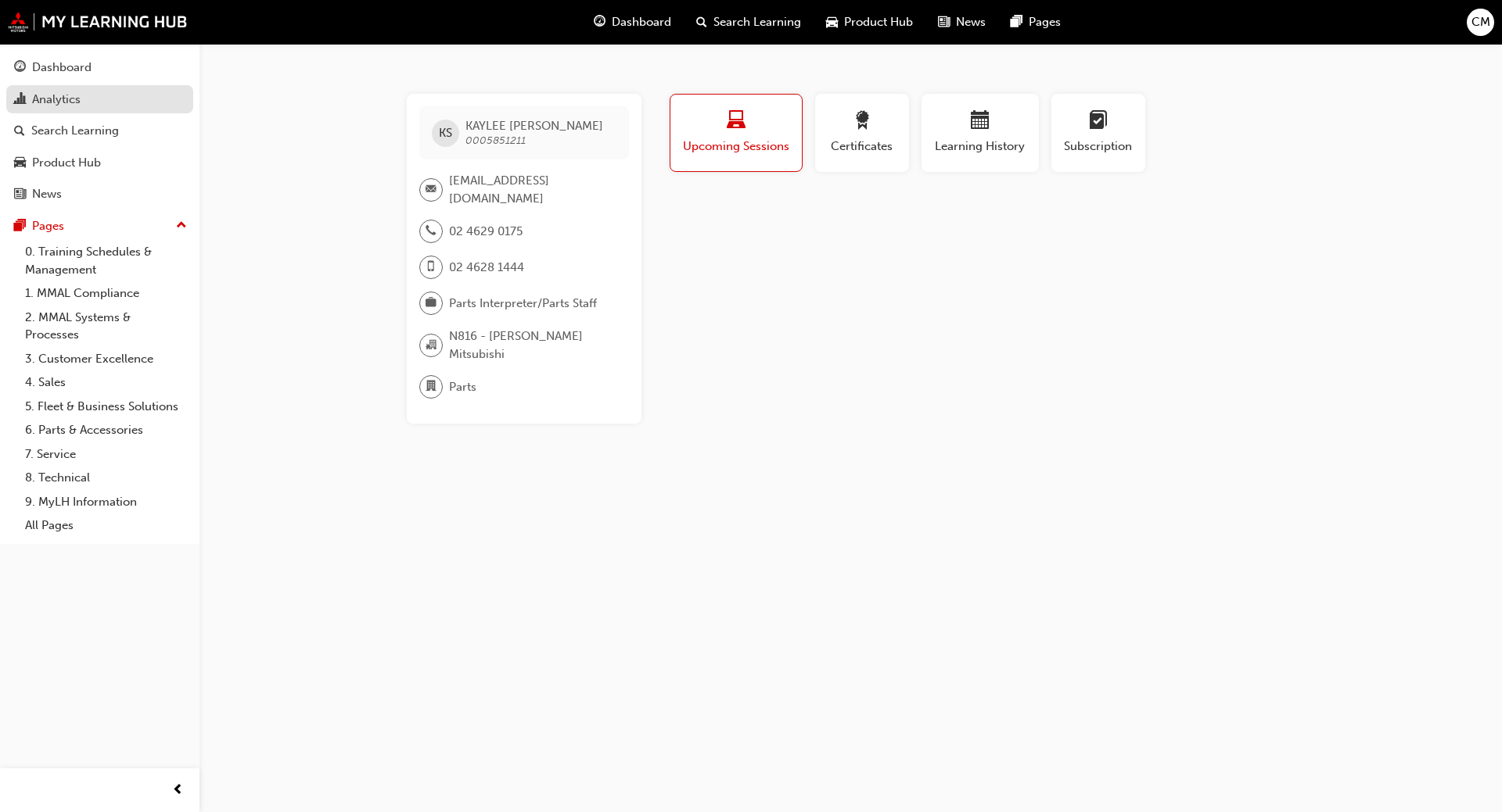
click at [66, 91] on div "Analytics" at bounding box center [56, 99] width 48 height 18
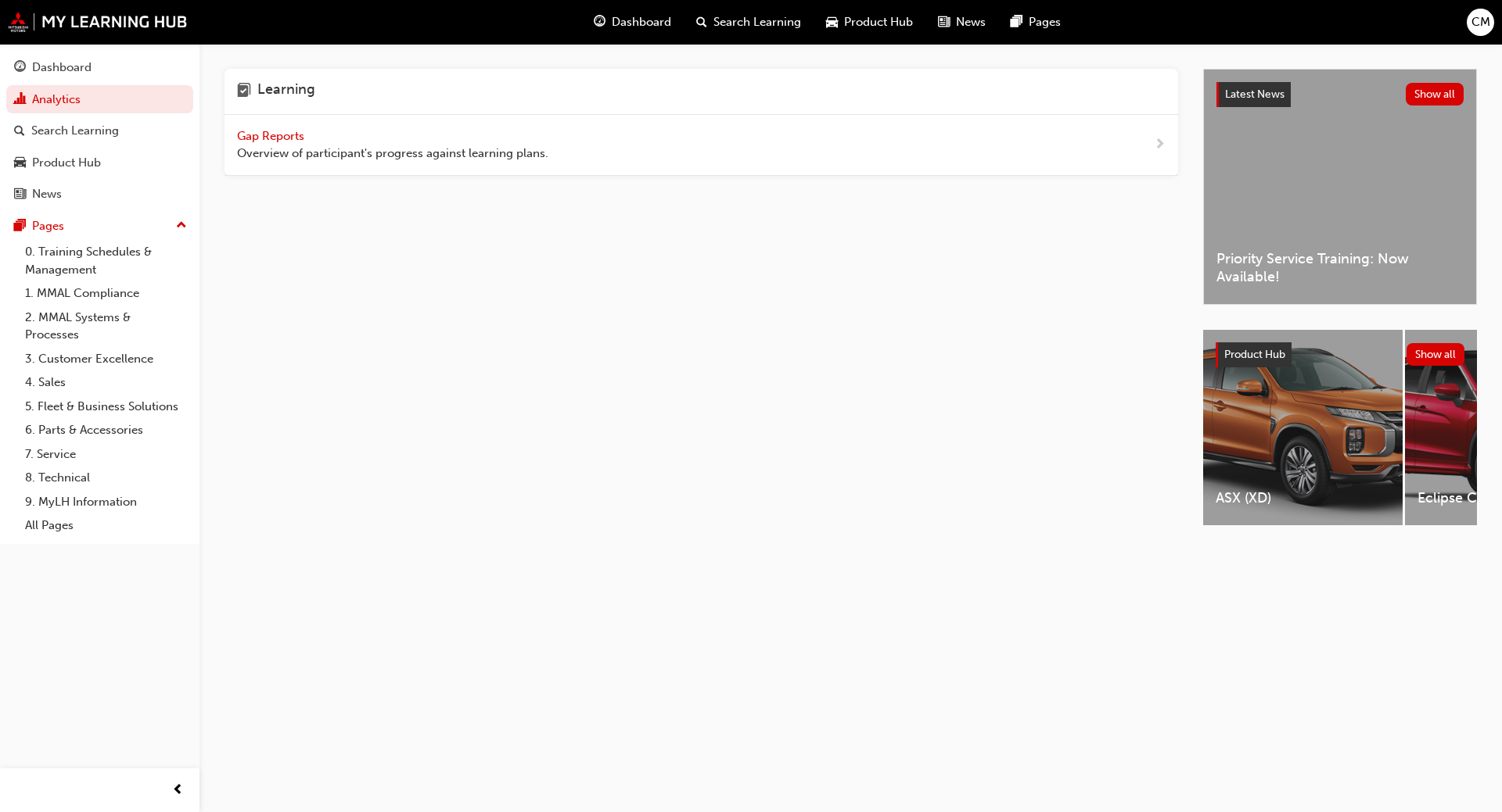
click at [250, 132] on span "Gap Reports" at bounding box center [272, 135] width 70 height 14
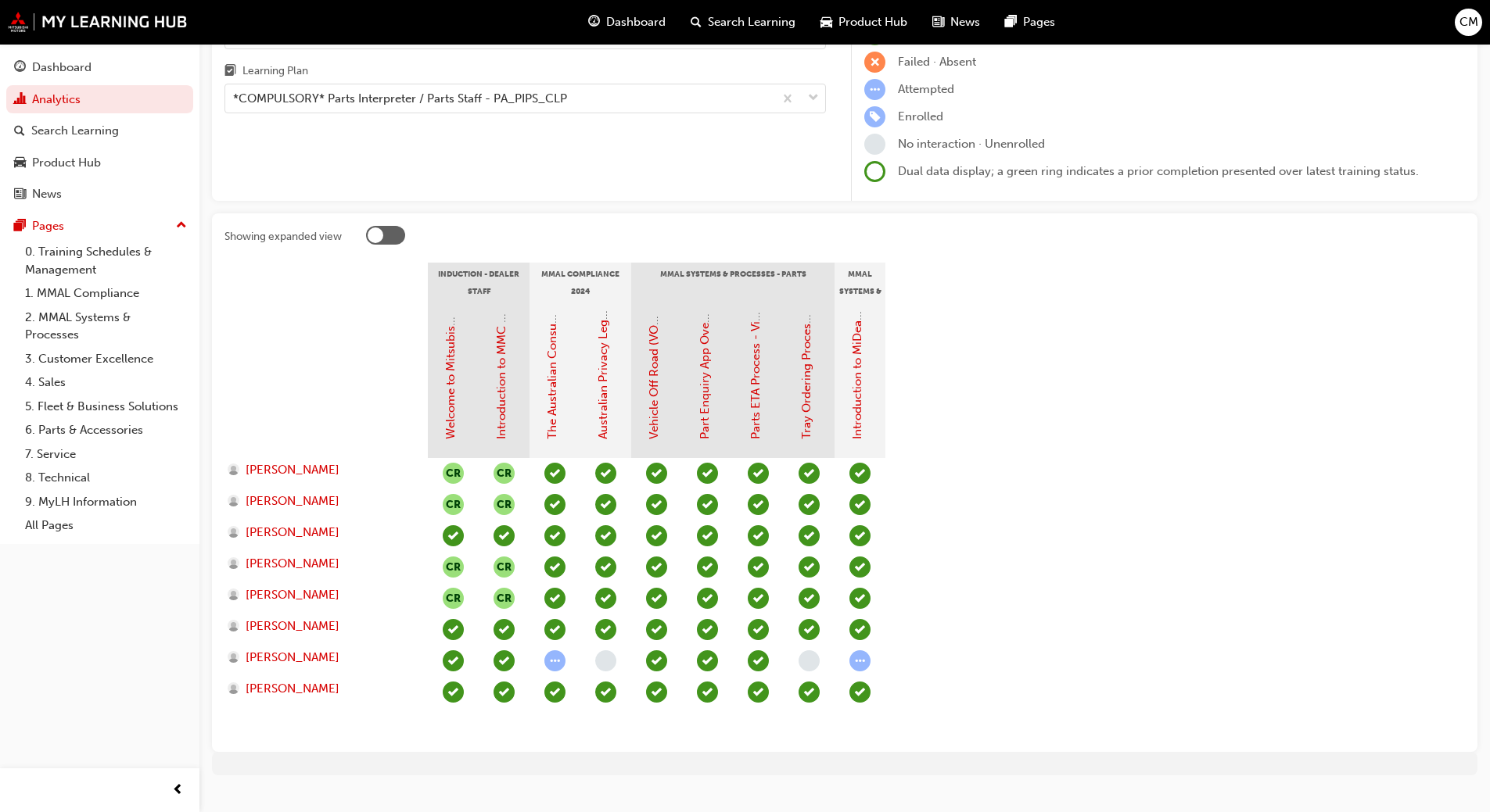
scroll to position [176, 0]
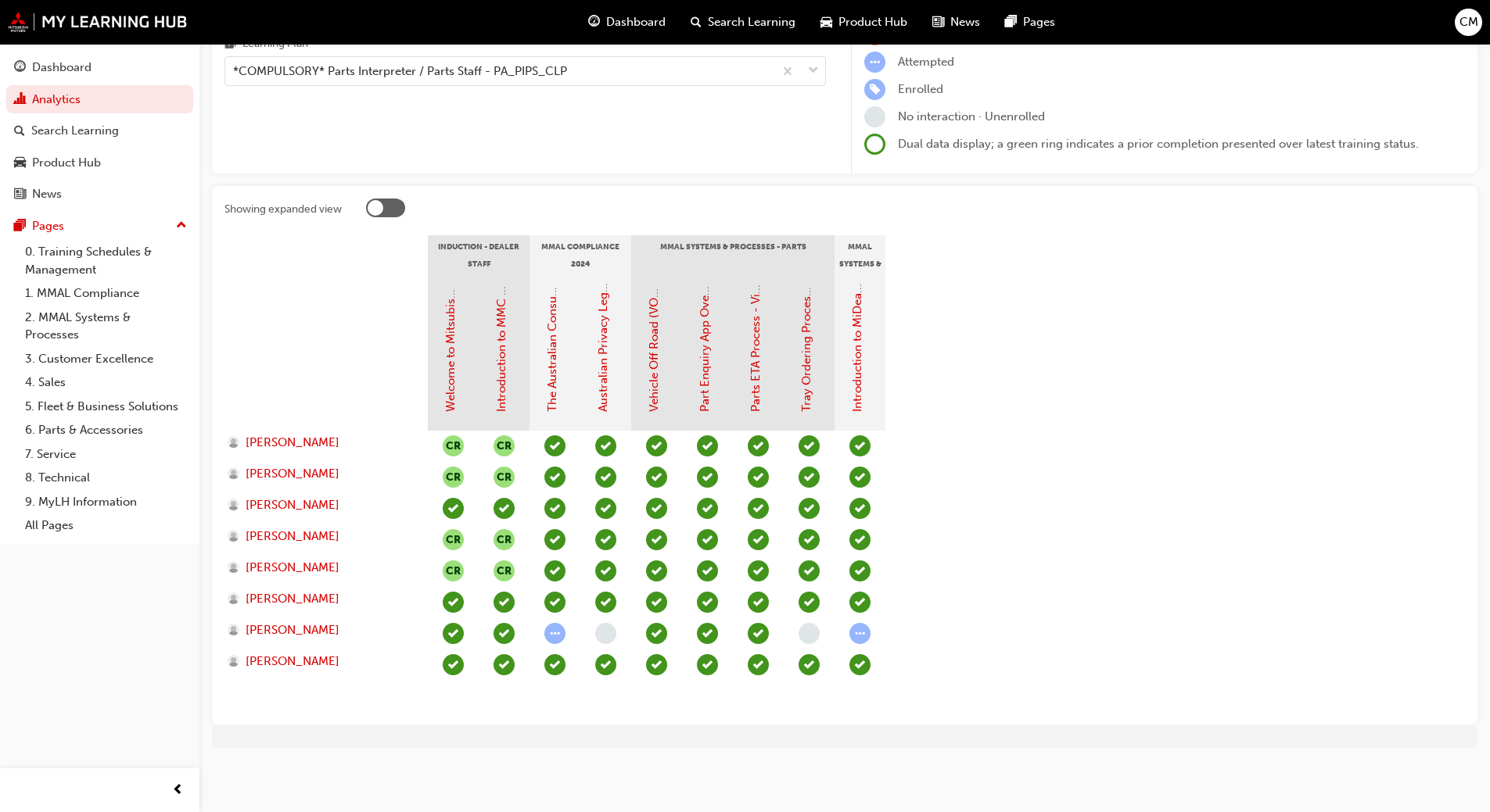
click at [883, 265] on div "MMAL Systems & Processes - General" at bounding box center [860, 255] width 51 height 39
drag, startPoint x: 883, startPoint y: 265, endPoint x: 873, endPoint y: 265, distance: 10.0
click at [873, 265] on div "MMAL Systems & Processes - General" at bounding box center [860, 255] width 51 height 39
click at [843, 261] on div "MMAL Systems & Processes - General" at bounding box center [860, 255] width 51 height 39
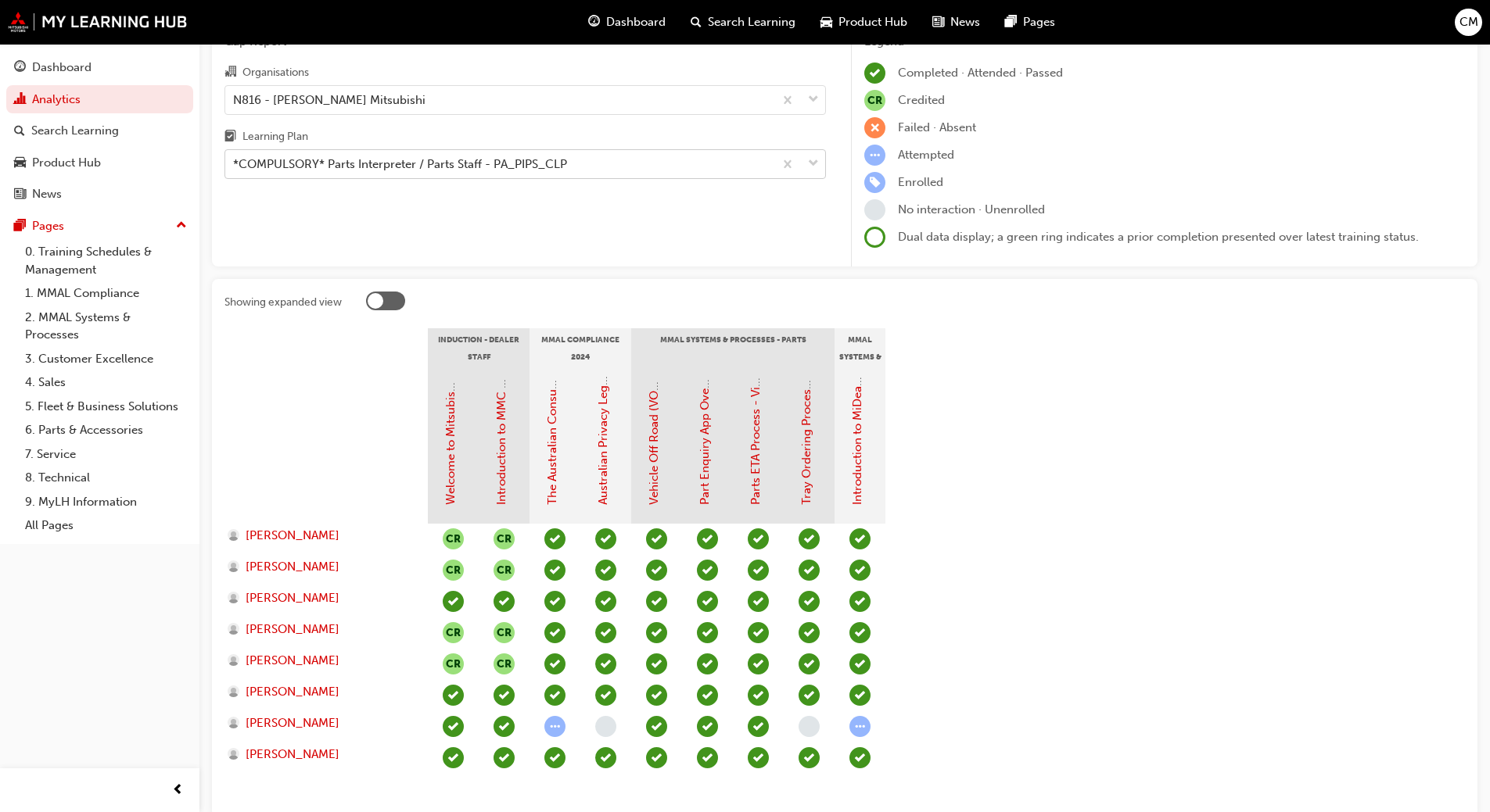
scroll to position [19, 0]
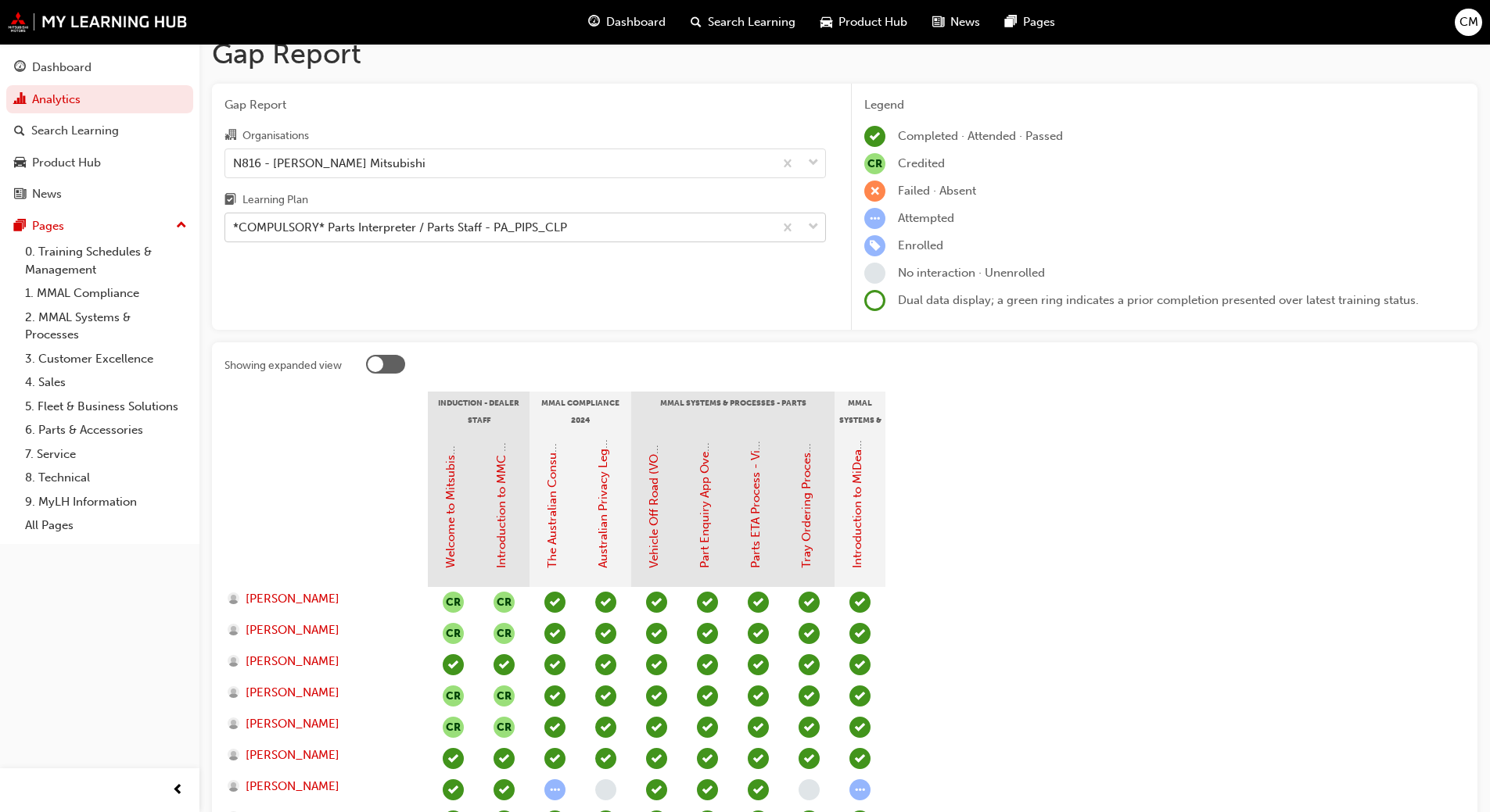
click at [657, 222] on div "*COMPULSORY* Parts Interpreter / Parts Staff - PA_PIPS_CLP" at bounding box center [499, 228] width 548 height 27
click at [235, 222] on input "Learning Plan *COMPULSORY* Parts Interpreter / Parts Staff - PA_PIPS_CLP" at bounding box center [234, 227] width 2 height 14
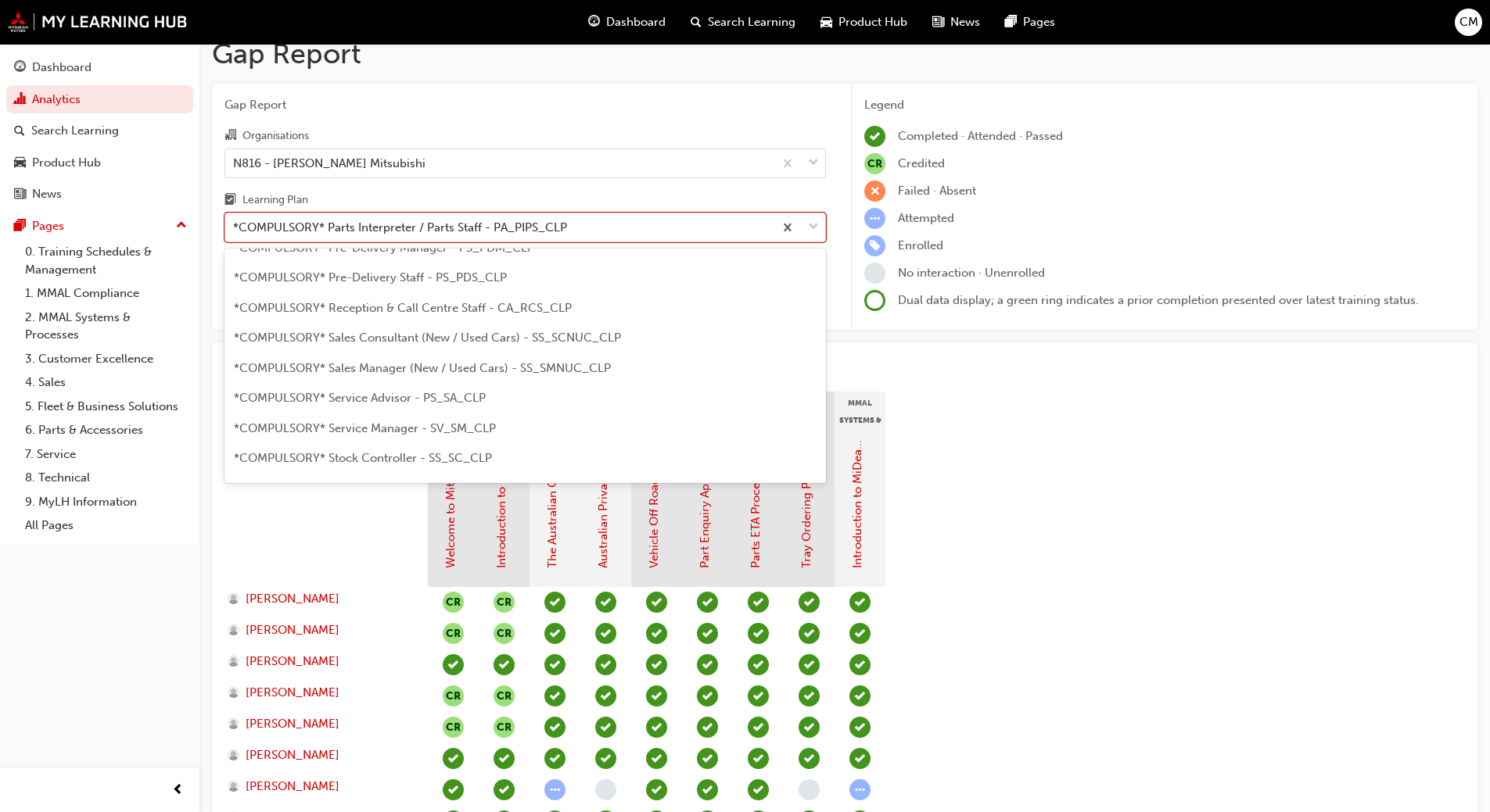
scroll to position [375, 0]
click at [419, 441] on div "*COMPULSORY* Service Advisor - PS_SA_CLP" at bounding box center [525, 434] width 601 height 30
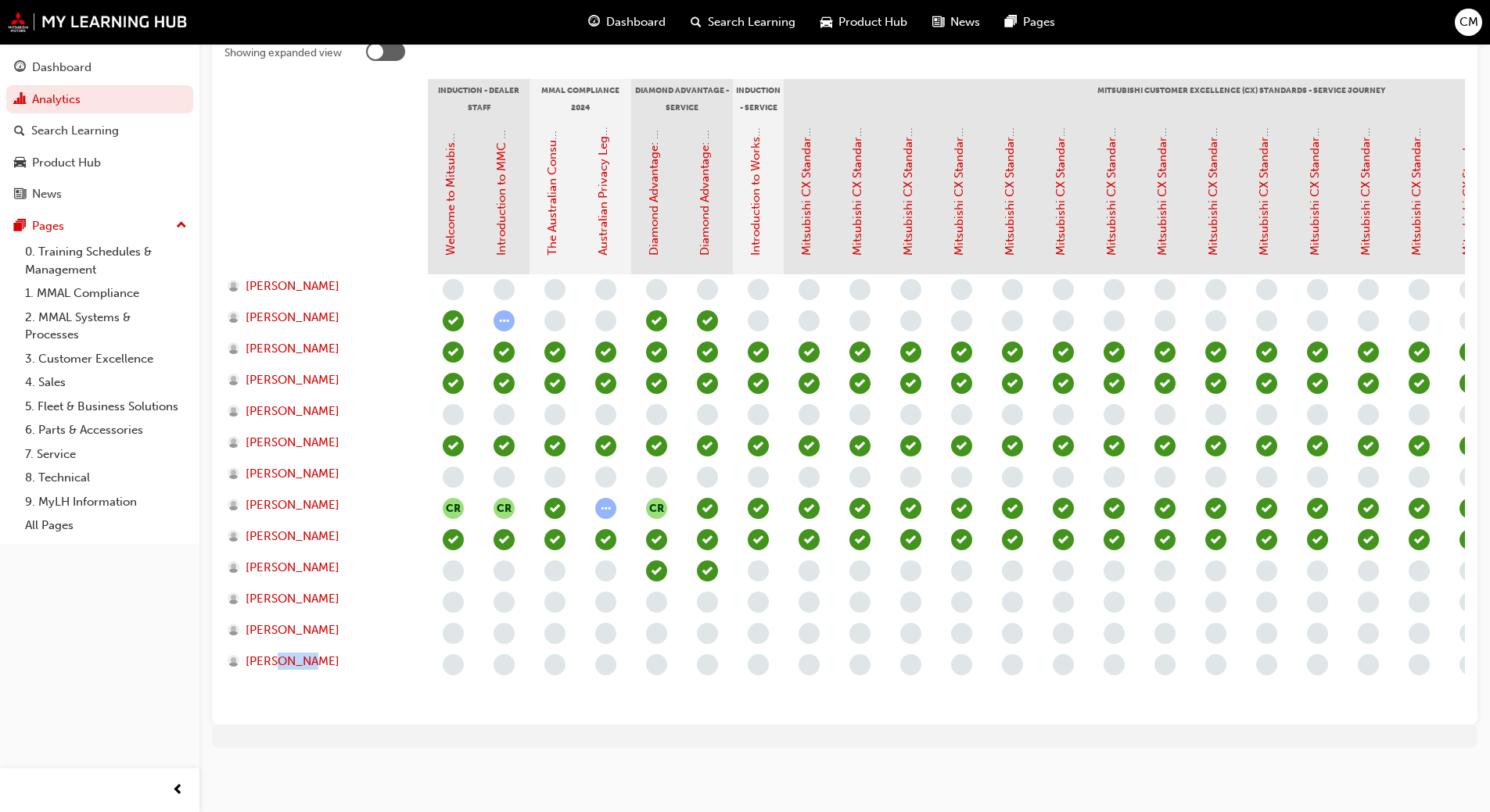
drag, startPoint x: 280, startPoint y: 693, endPoint x: 313, endPoint y: 699, distance: 33.5
click at [313, 699] on section "Induction - Dealer Staff MMAL Compliance 2024 Diamond Advantage - Service Induc…" at bounding box center [845, 395] width 1240 height 633
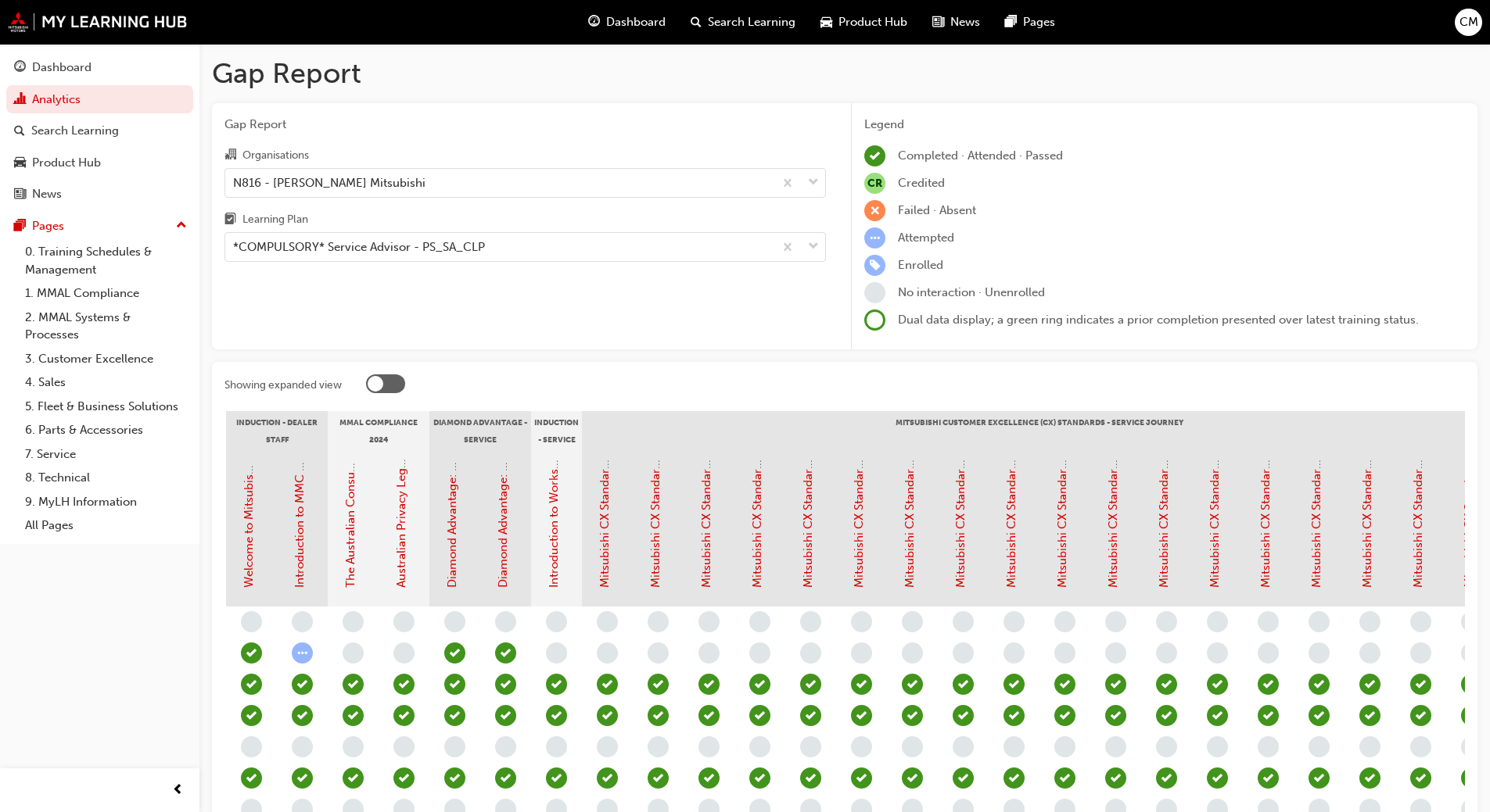
click at [385, 390] on div at bounding box center [385, 384] width 39 height 19
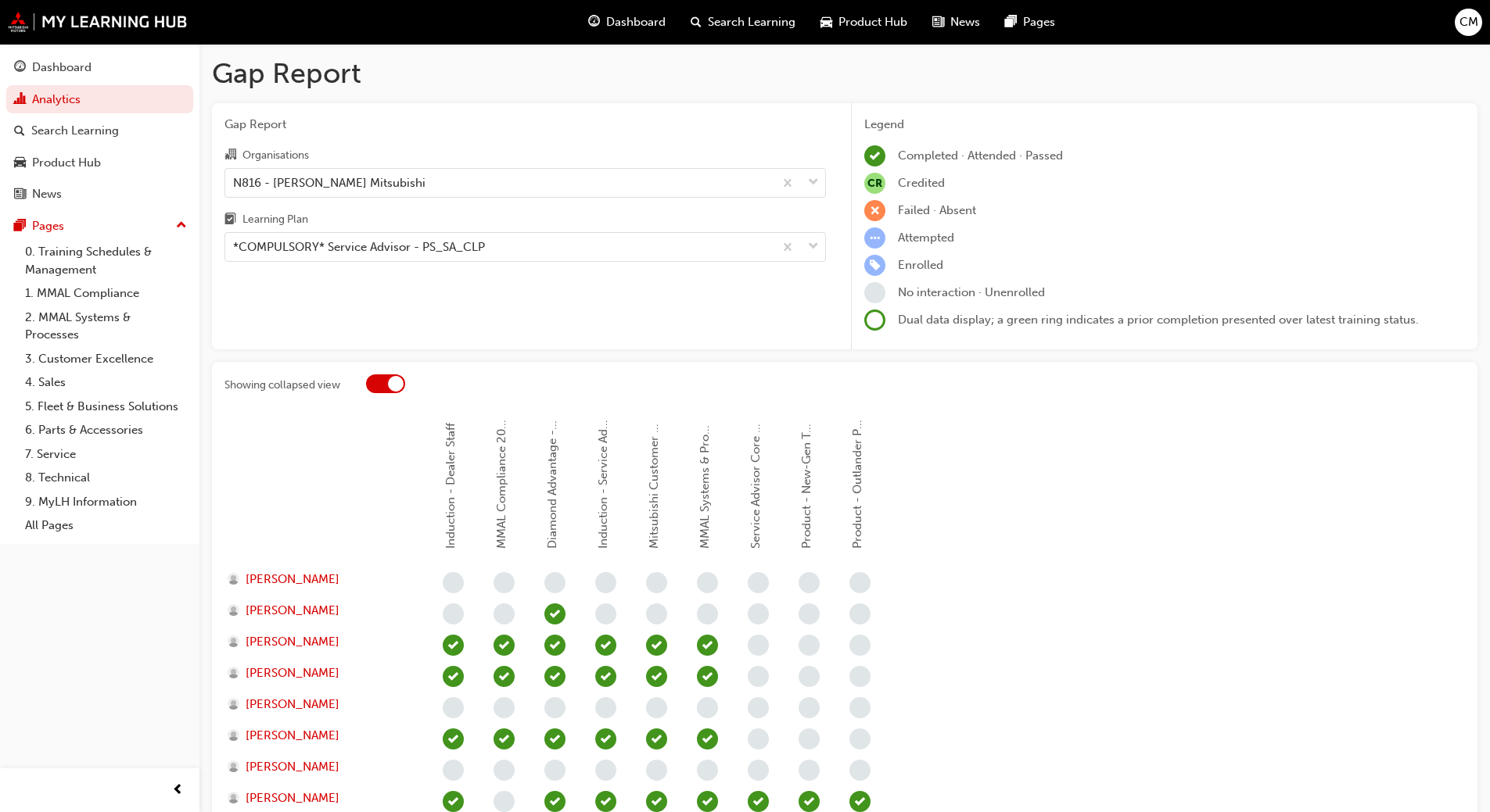
click at [382, 385] on div at bounding box center [385, 384] width 39 height 19
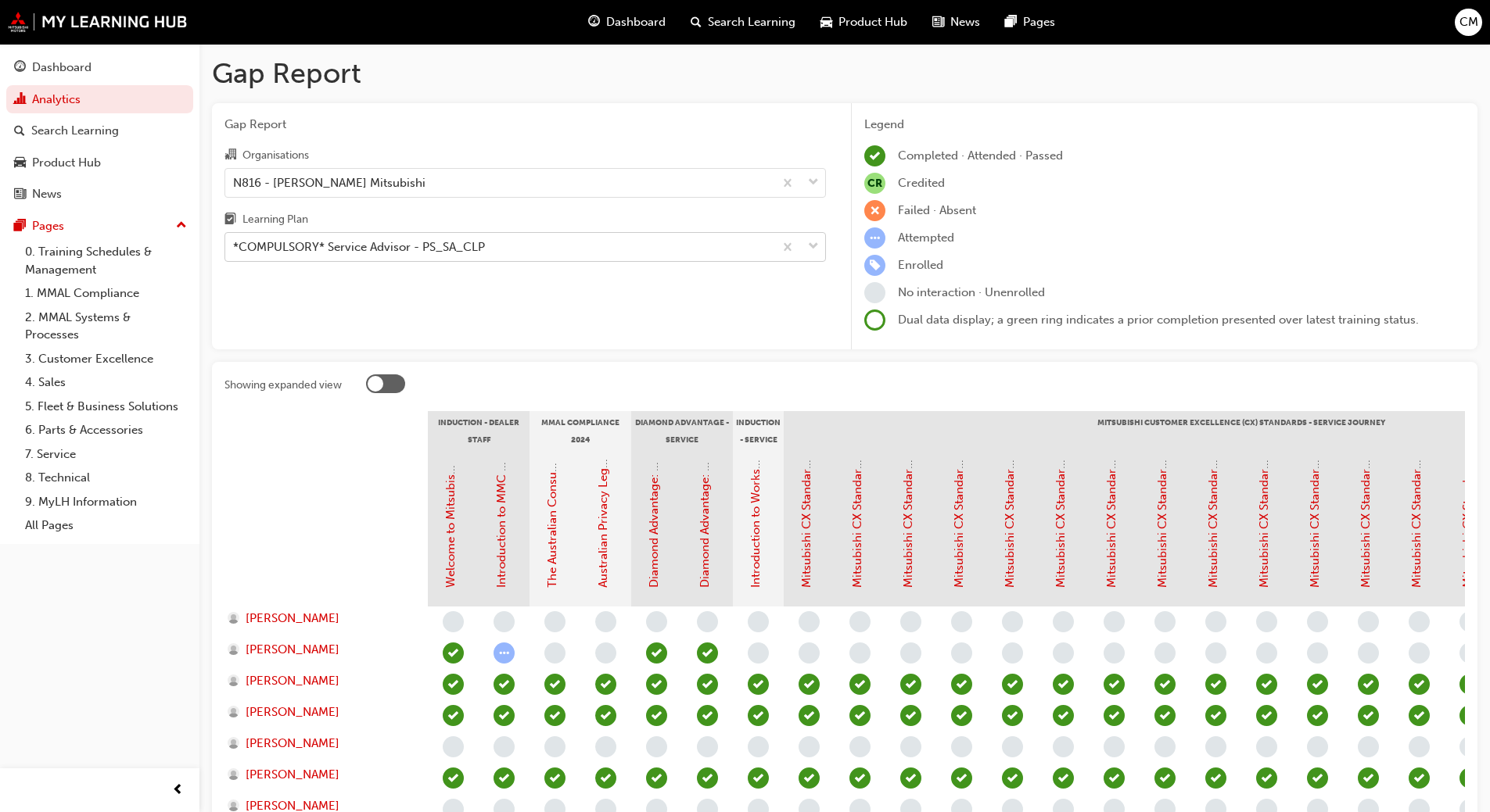
click at [433, 242] on div "*COMPULSORY* Service Advisor - PS_SA_CLP" at bounding box center [358, 247] width 252 height 18
click at [235, 242] on input "Learning Plan *COMPULSORY* Service Advisor - PS_SA_CLP" at bounding box center [234, 246] width 2 height 14
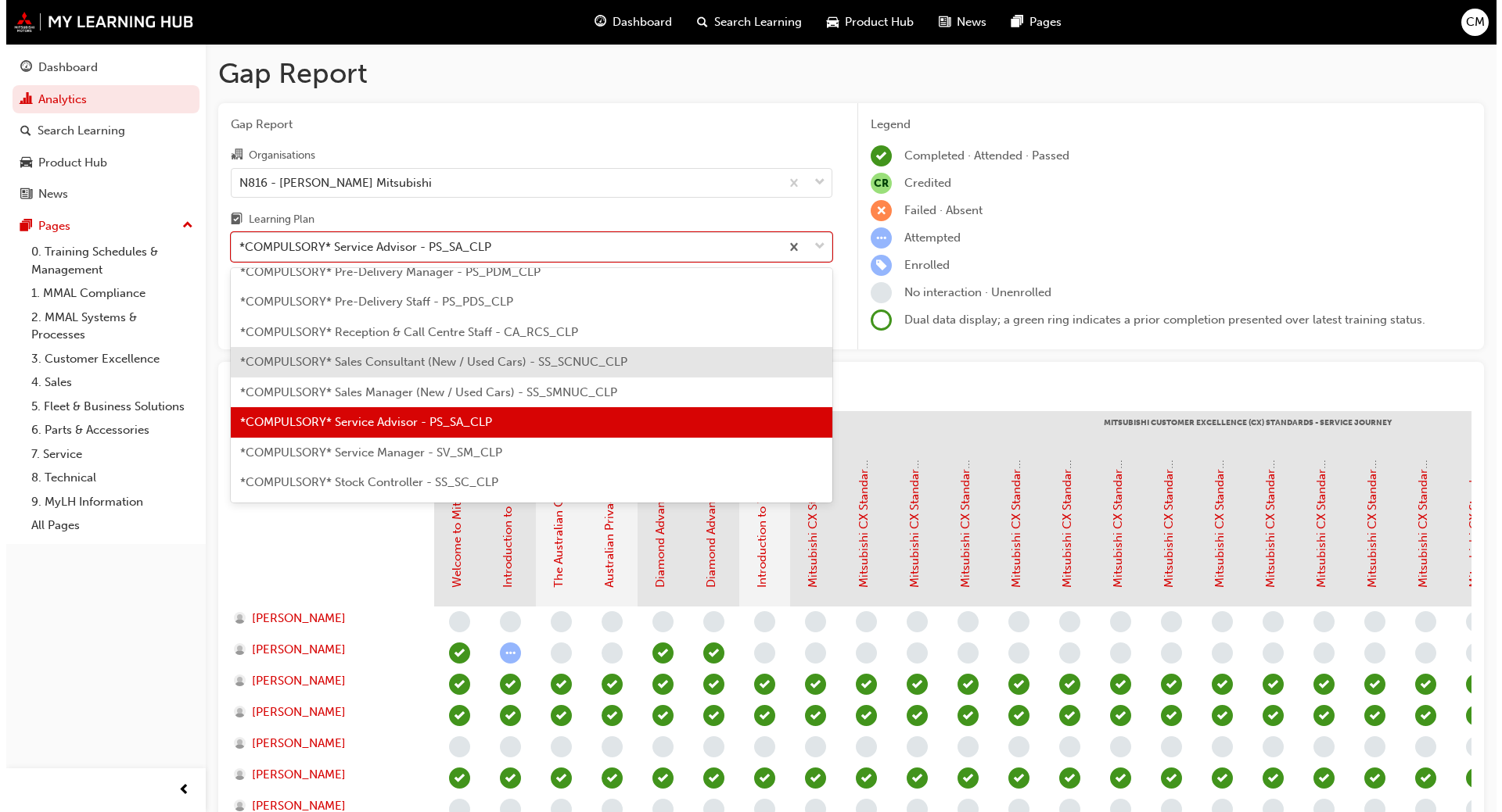
scroll to position [429, 0]
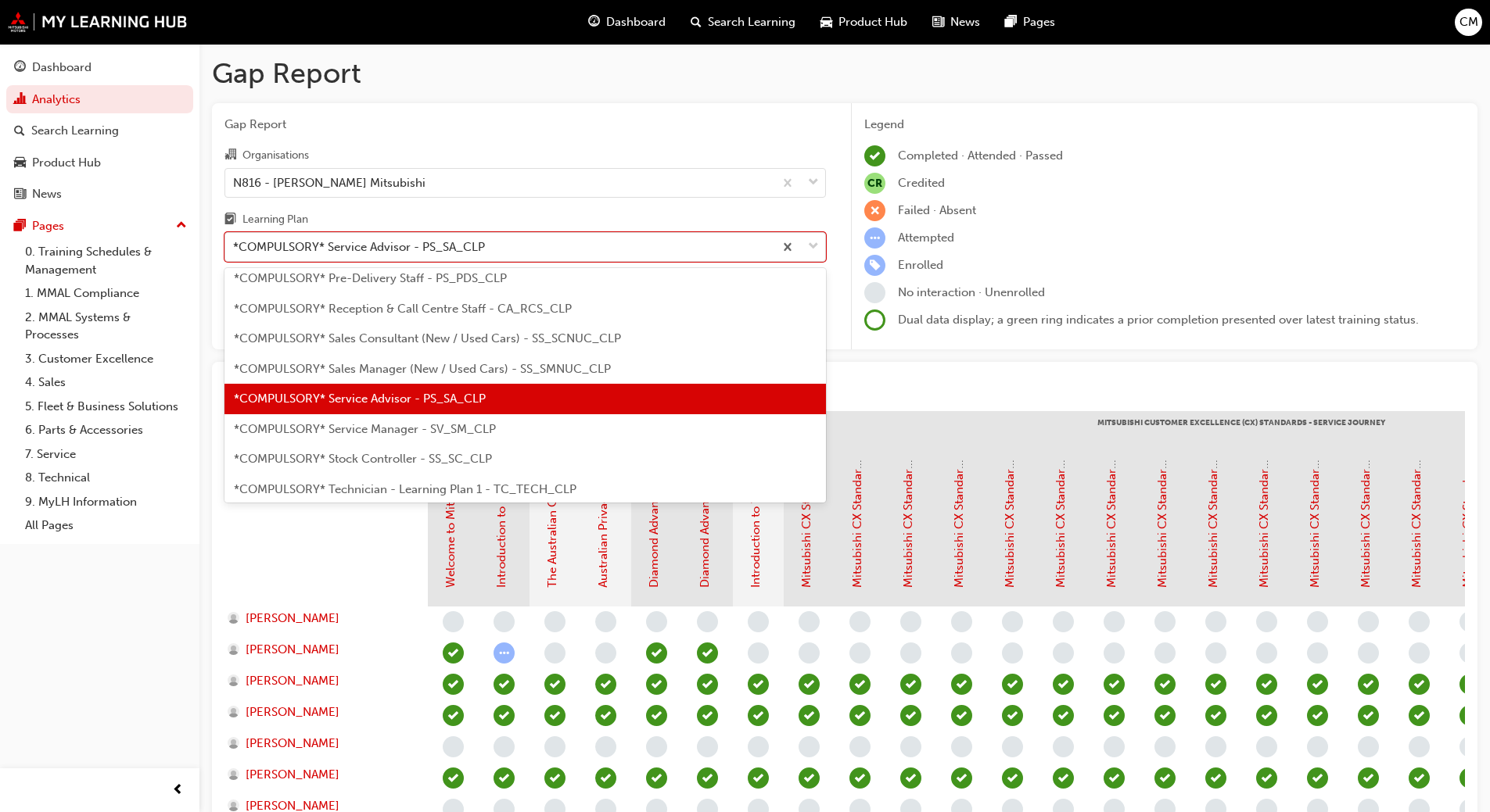
click at [351, 434] on span "*COMPULSORY* Service Manager - SV_SM_CLP" at bounding box center [364, 429] width 262 height 14
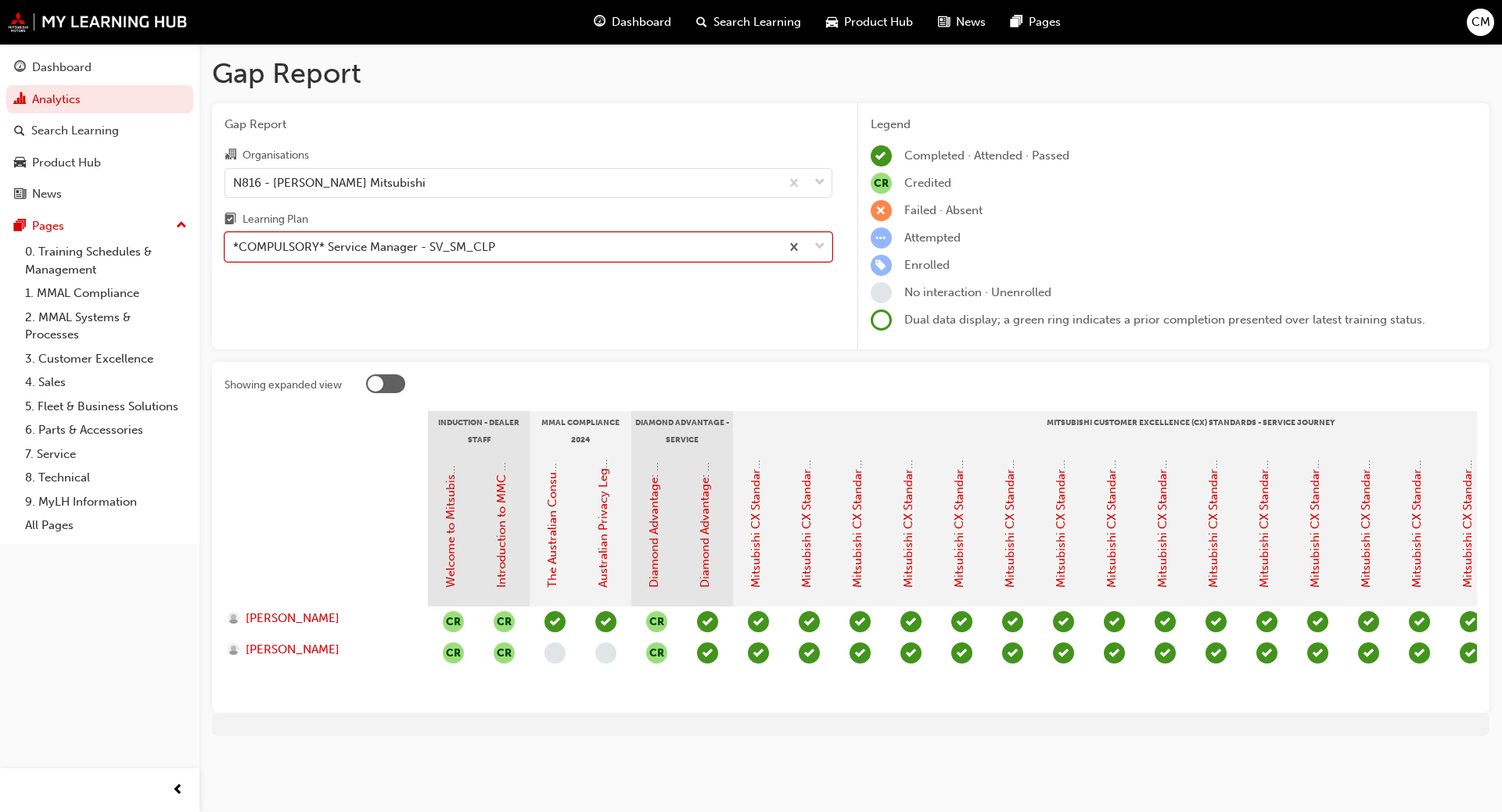
click at [417, 245] on div "*COMPULSORY* Service Manager - SV_SM_CLP" at bounding box center [363, 247] width 262 height 18
click at [235, 245] on input "Learning Plan option *COMPULSORY* Service Manager - SV_SM_CLP, selected. 0 resu…" at bounding box center [234, 246] width 2 height 14
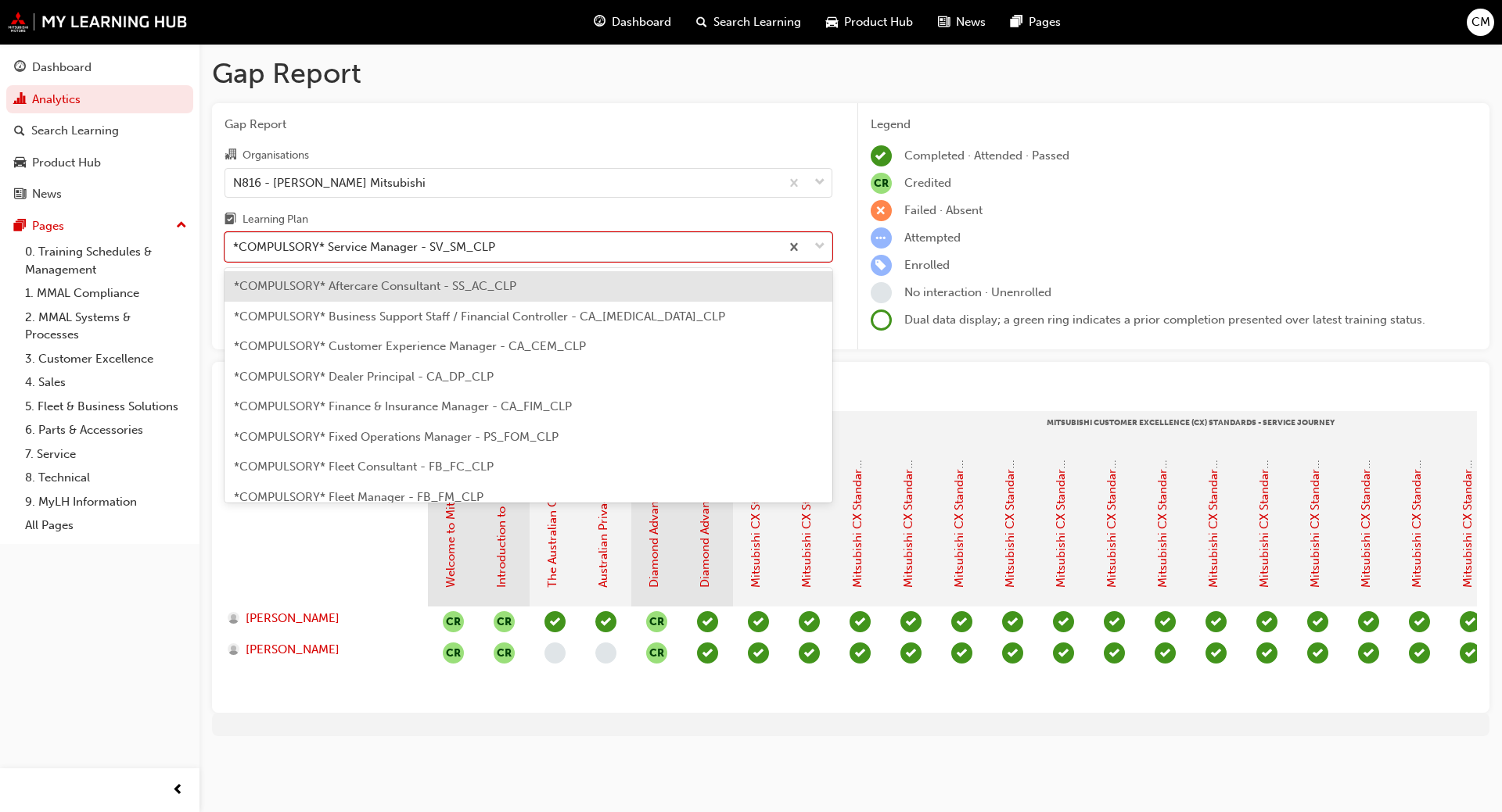
scroll to position [382, 0]
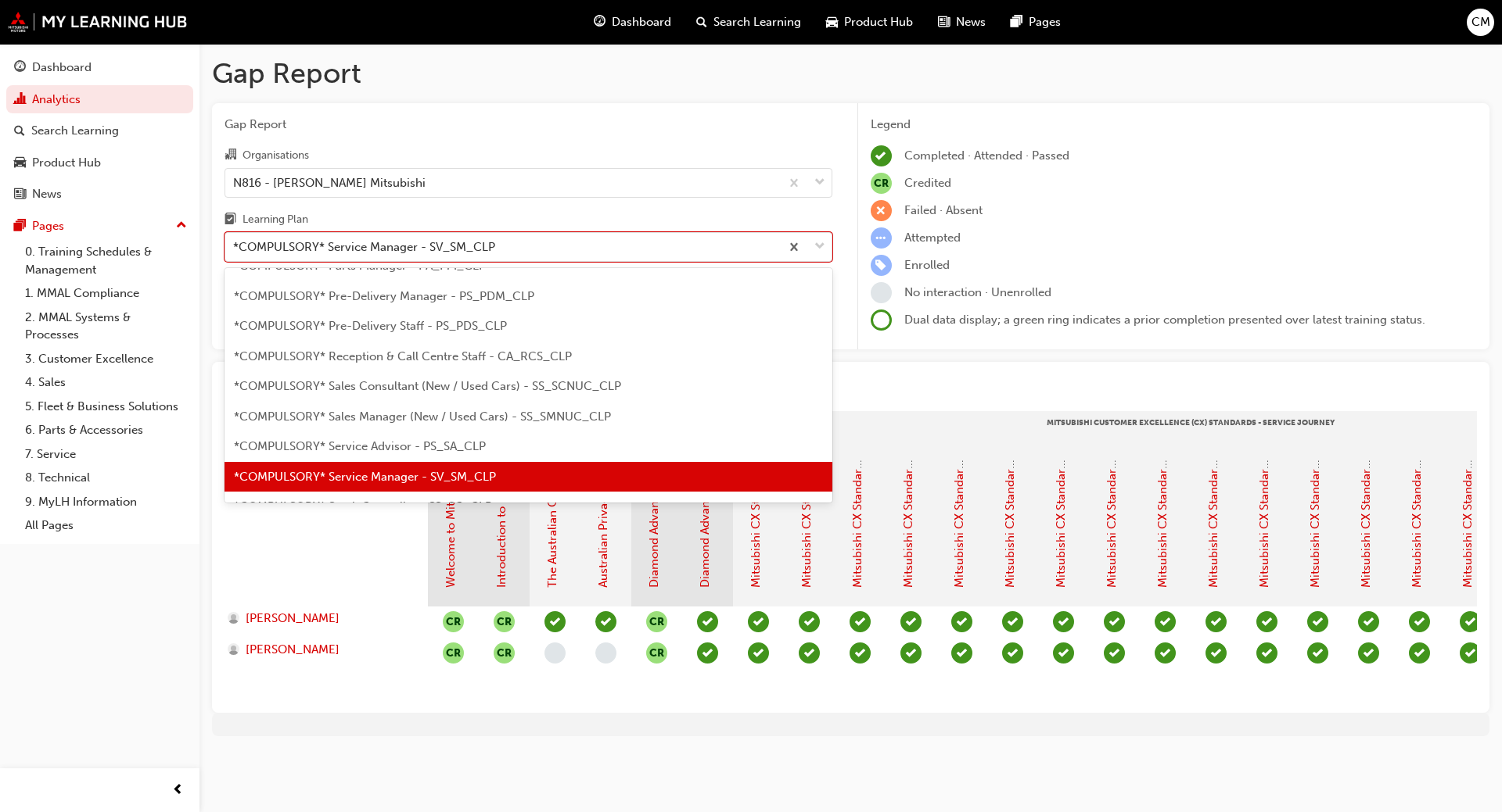
click at [329, 549] on div at bounding box center [326, 528] width 203 height 157
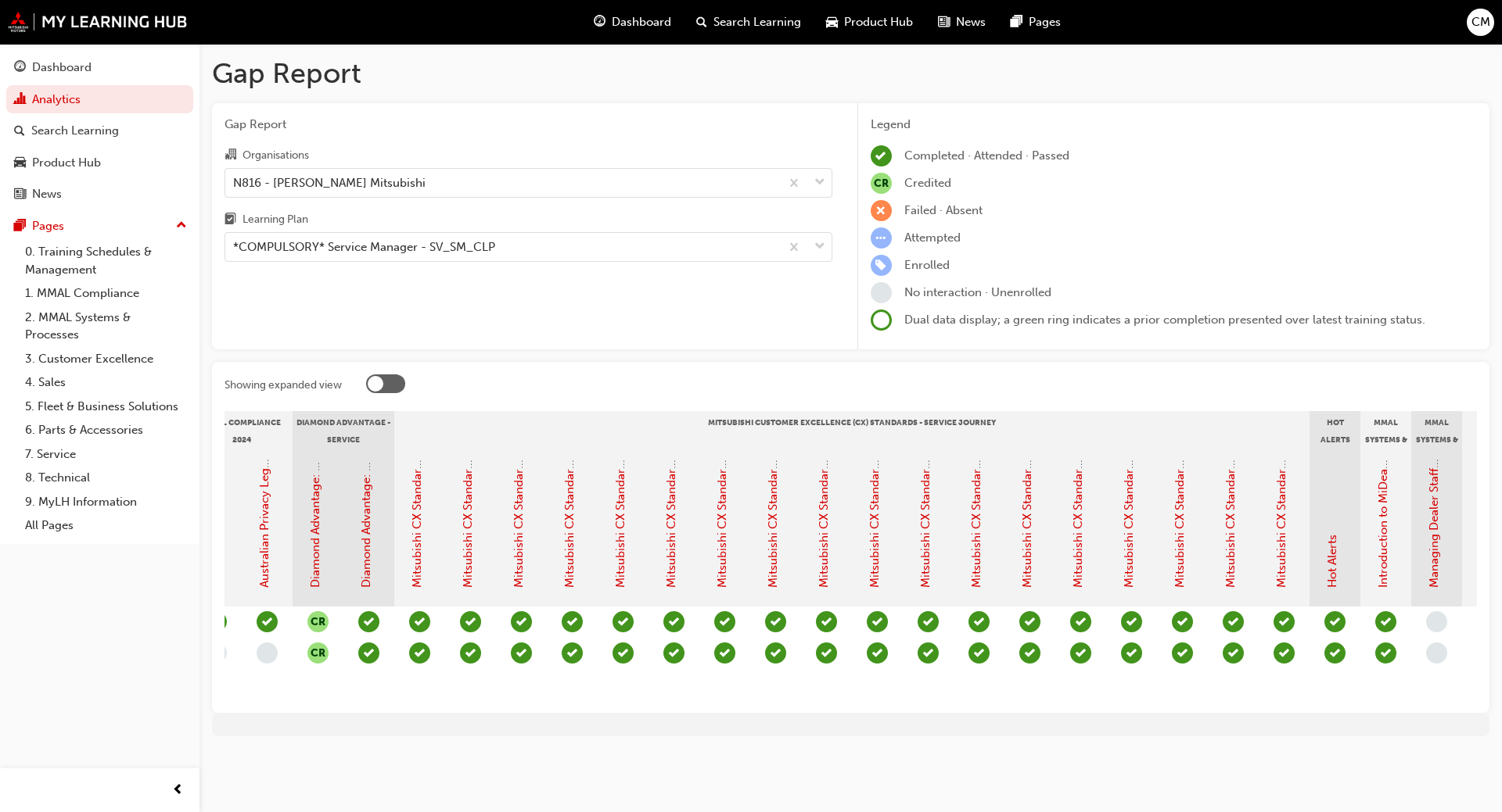
scroll to position [0, 0]
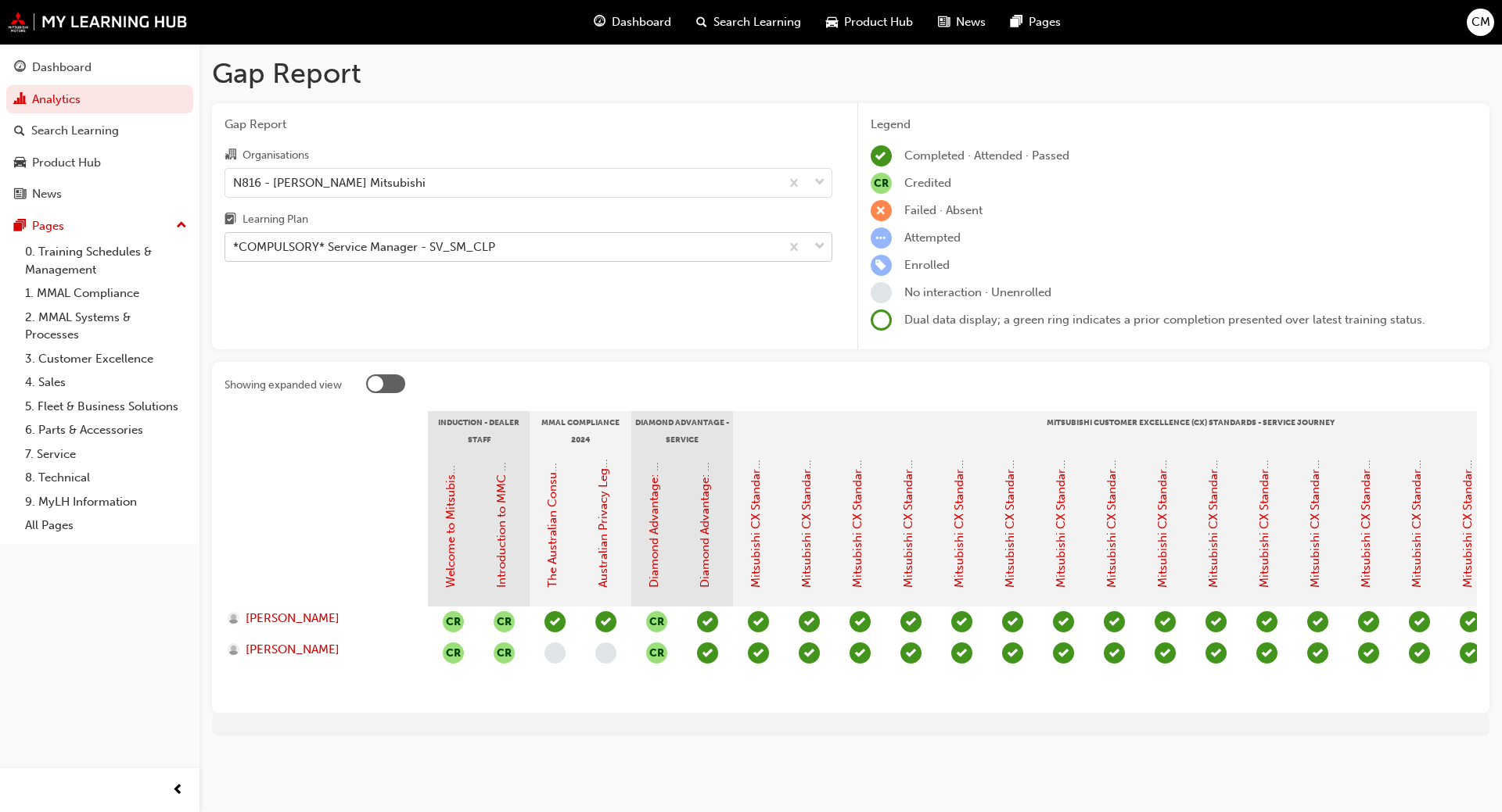
click at [821, 248] on span "down-icon" at bounding box center [819, 247] width 11 height 20
click at [235, 248] on input "Learning Plan *COMPULSORY* Service Manager - SV_SM_CLP" at bounding box center [234, 246] width 2 height 14
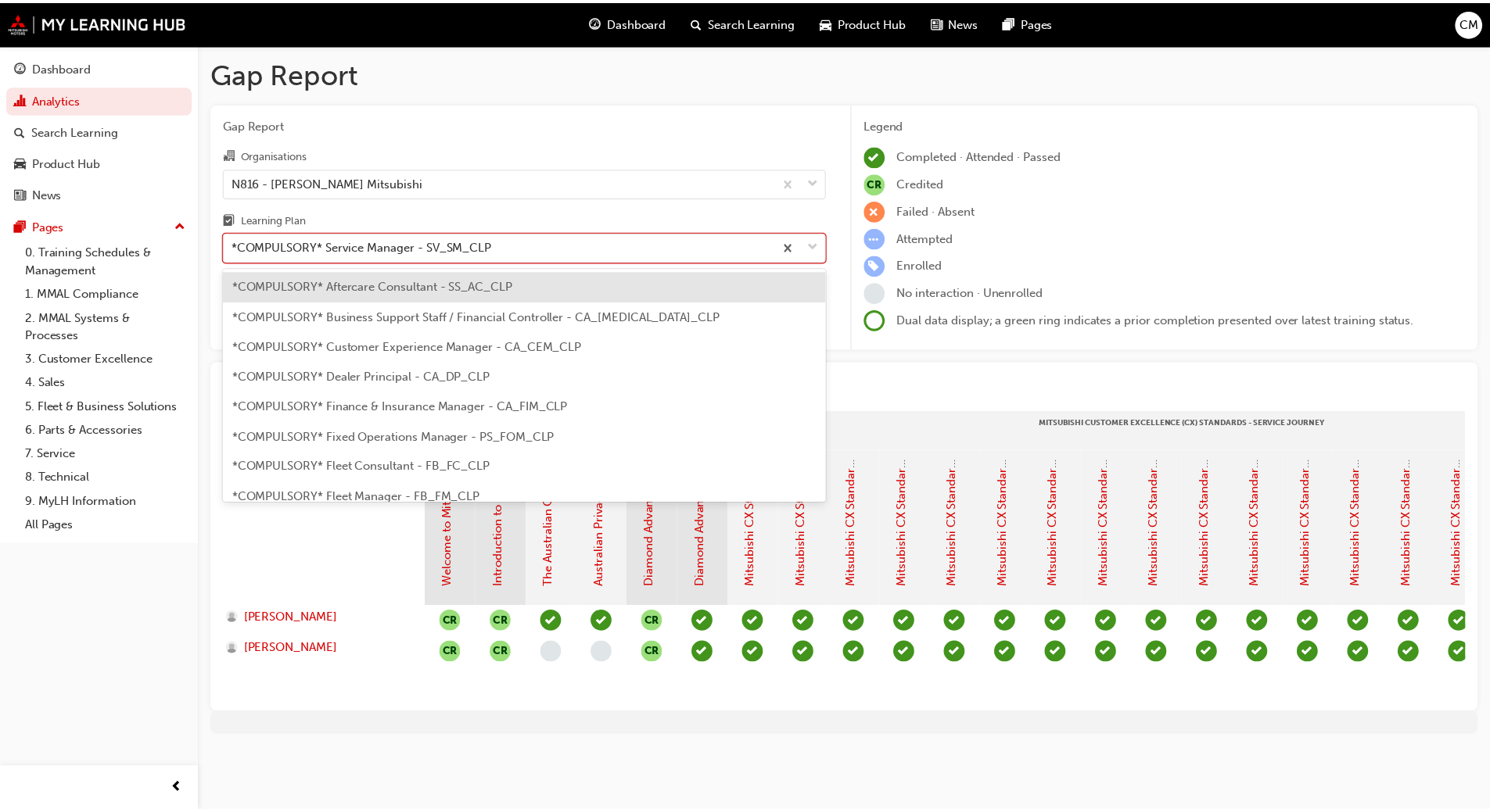
scroll to position [382, 0]
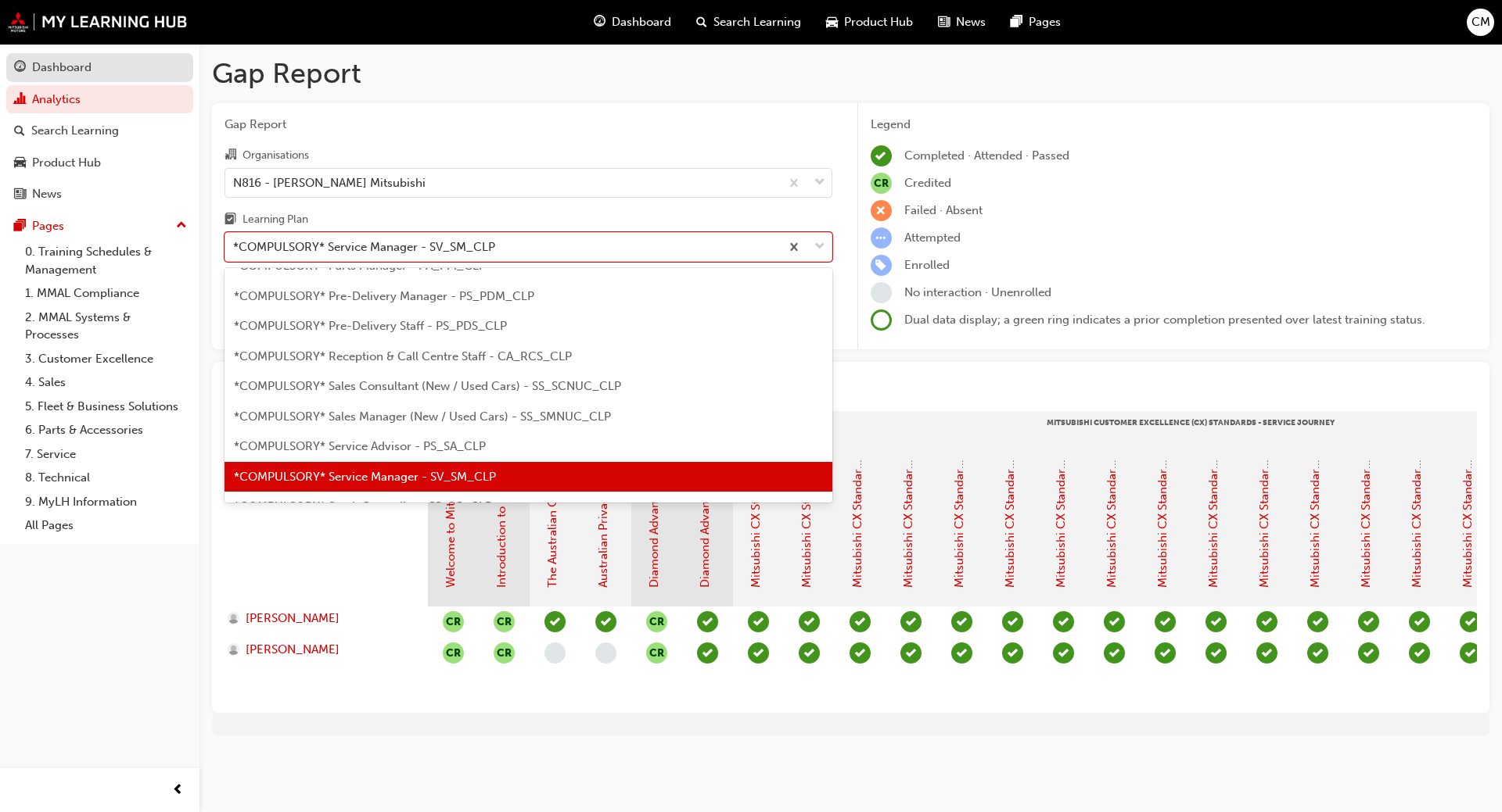
click at [57, 68] on div "Dashboard" at bounding box center [62, 67] width 59 height 18
